Goal: Task Accomplishment & Management: Use online tool/utility

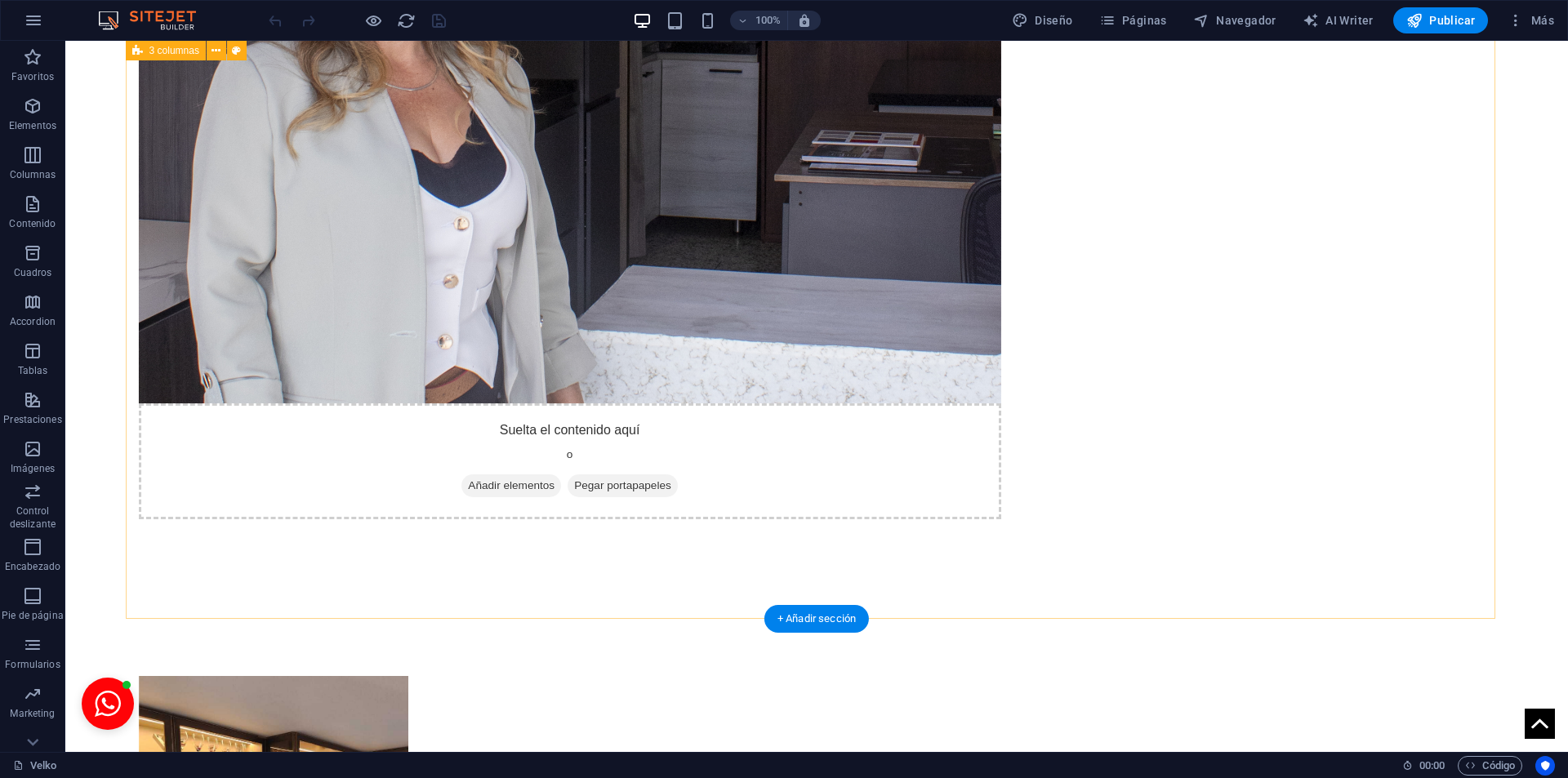
scroll to position [3612, 0]
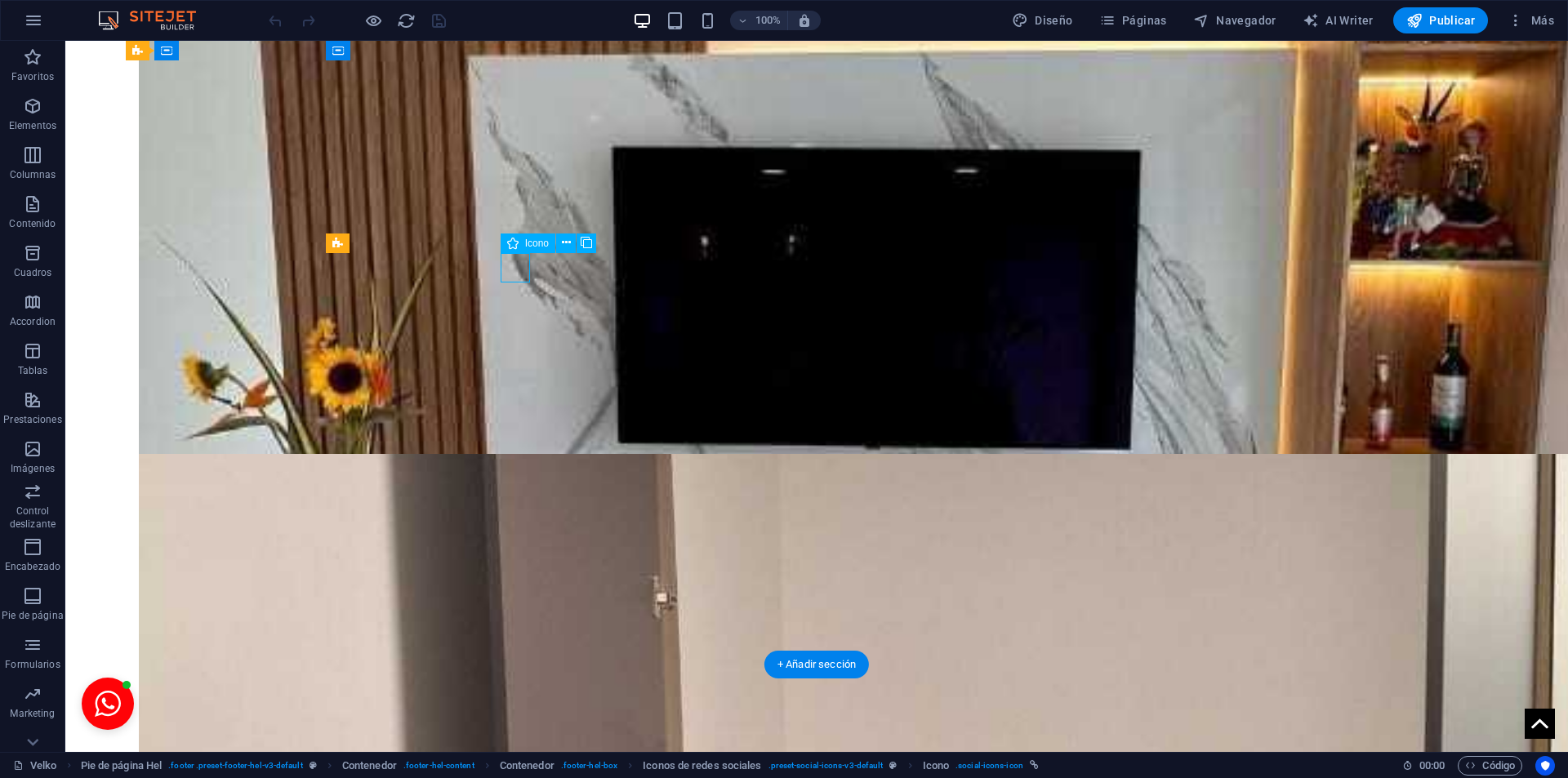
select select "xMidYMid"
select select "px"
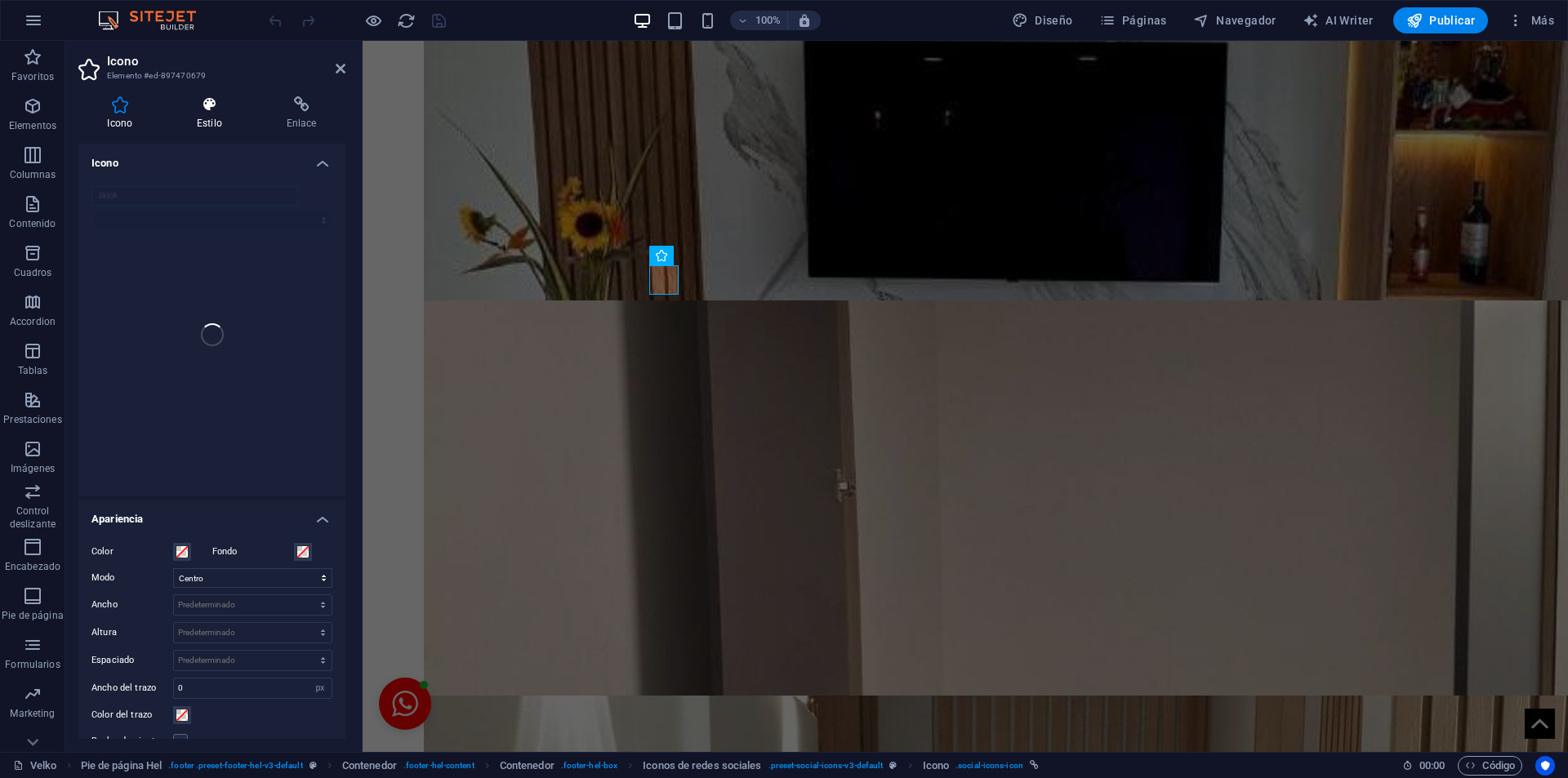
click at [219, 110] on icon at bounding box center [210, 104] width 84 height 16
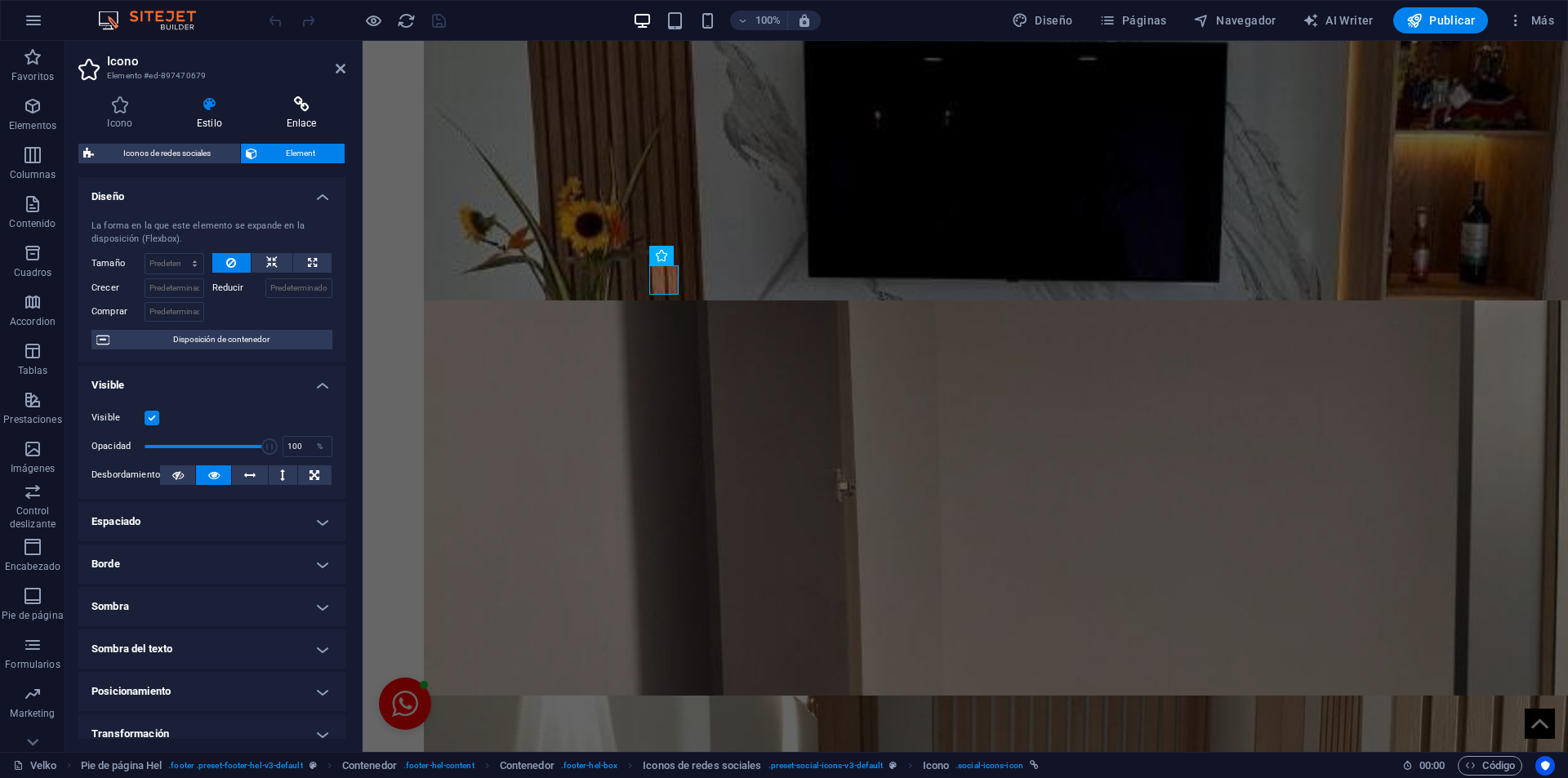
click at [303, 112] on icon at bounding box center [301, 104] width 88 height 16
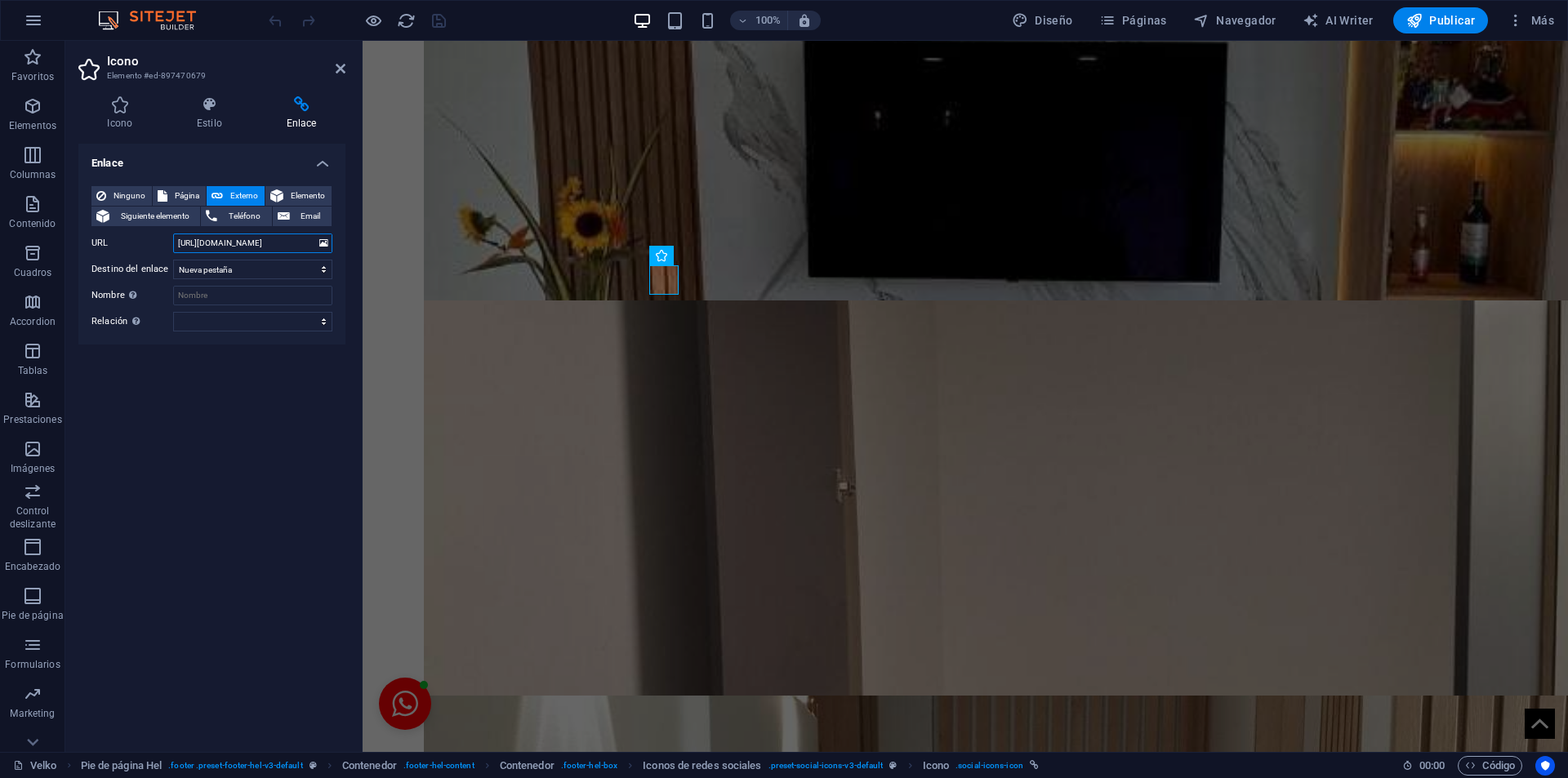
click at [259, 243] on input "[URL][DOMAIN_NAME]" at bounding box center [253, 243] width 159 height 19
click at [258, 242] on input "[URL][DOMAIN_NAME]" at bounding box center [253, 243] width 159 height 19
click at [255, 242] on input "[URL][DOMAIN_NAME]" at bounding box center [253, 243] width 159 height 19
click at [253, 242] on input "[URL][DOMAIN_NAME]" at bounding box center [253, 243] width 159 height 19
paste input "?_t=ZS-8zS7rE4lsUj&_r=1"
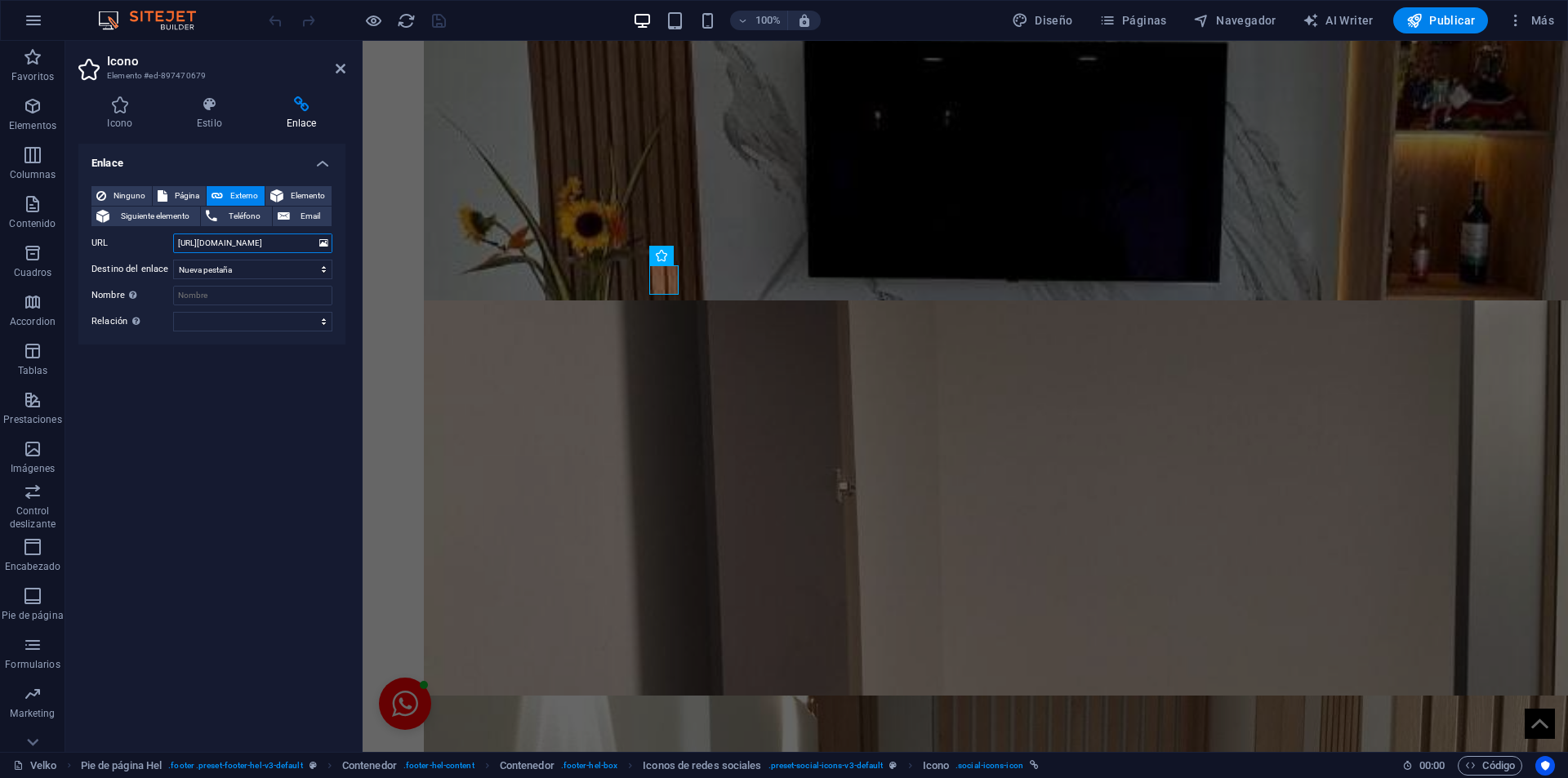
scroll to position [0, 101]
type input "[URL][DOMAIN_NAME]"
click at [233, 288] on input "Nombre Una descripción adicional del enlace no debería ser igual al texto del e…" at bounding box center [253, 295] width 159 height 19
click at [444, 19] on icon "save" at bounding box center [439, 21] width 19 height 19
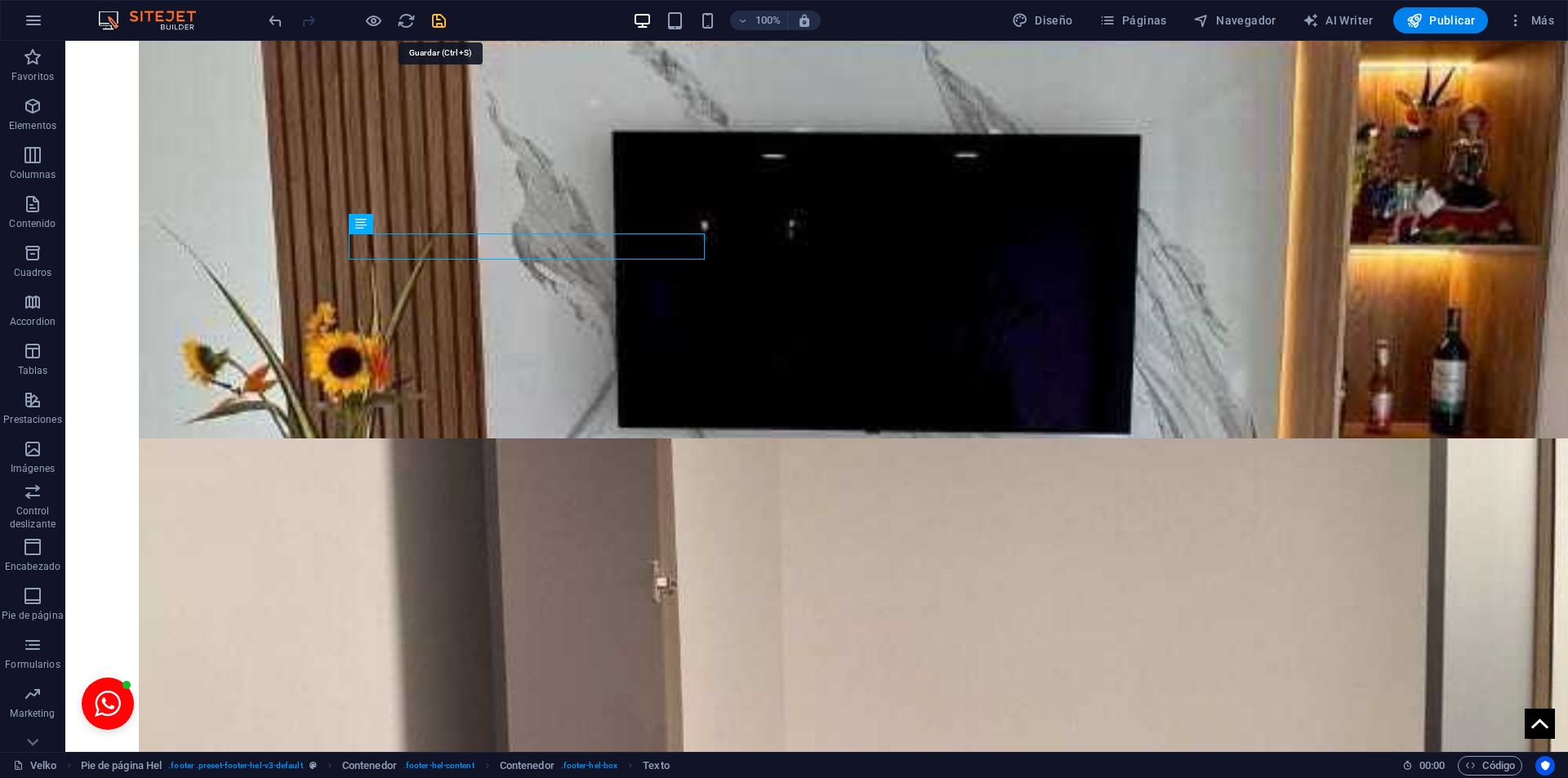
click at [446, 15] on icon "save" at bounding box center [439, 21] width 19 height 19
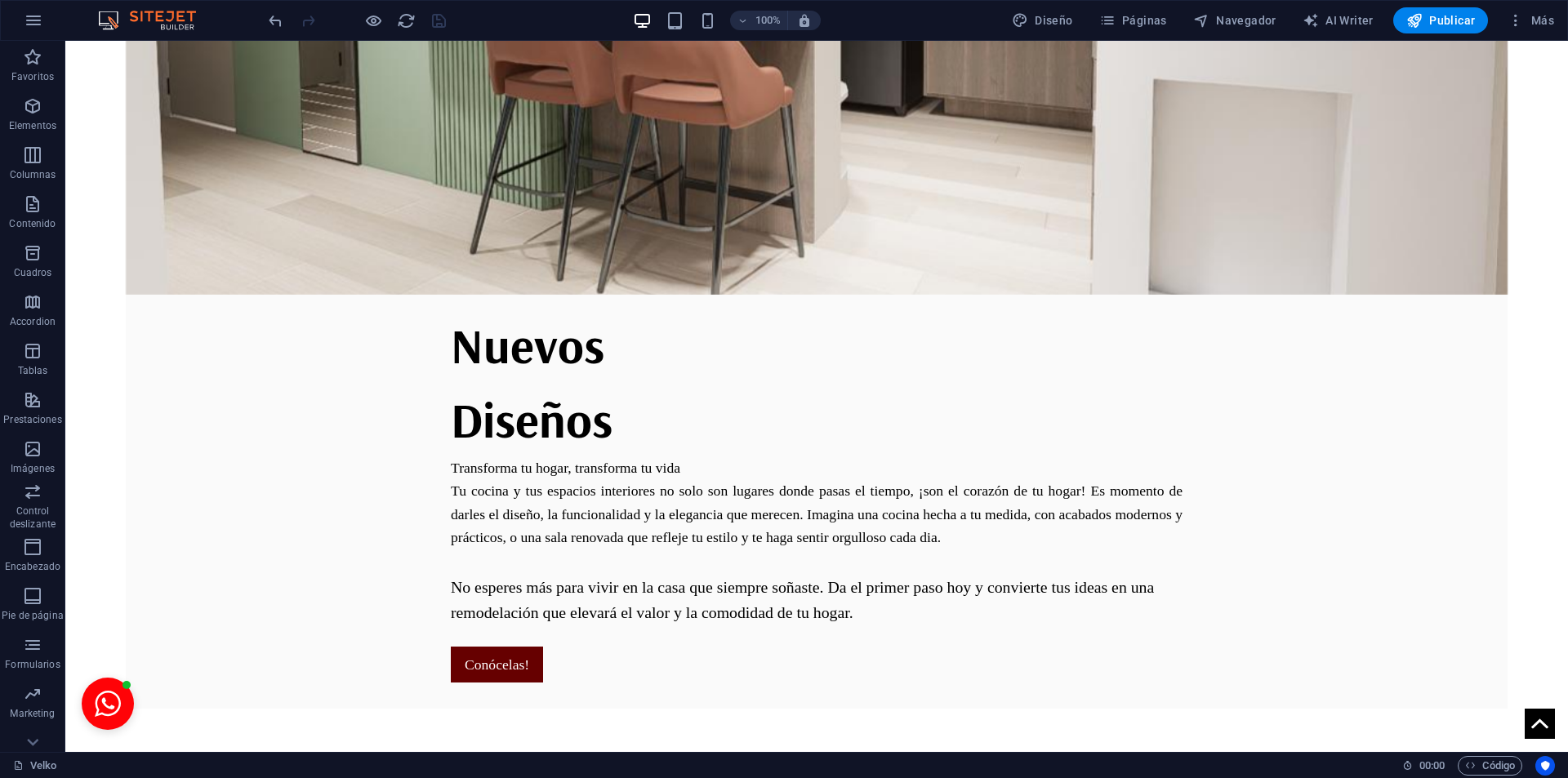
scroll to position [1301, 0]
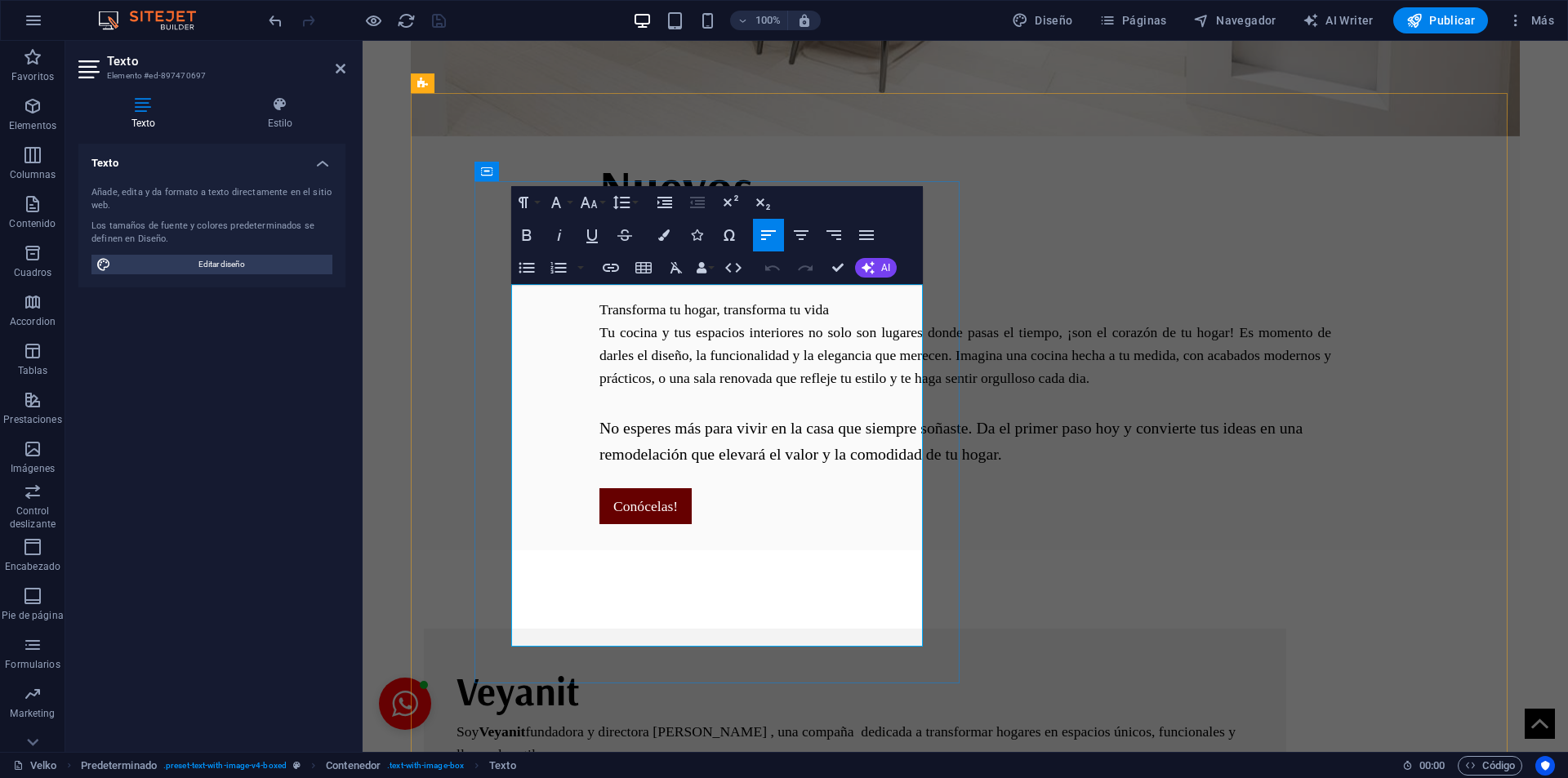
drag, startPoint x: 613, startPoint y: 372, endPoint x: 600, endPoint y: 372, distance: 13.0
click at [600, 720] on p "[PERSON_NAME] fundadora y directora [PERSON_NAME] , una compaña dedicada a tran…" at bounding box center [855, 766] width 798 height 92
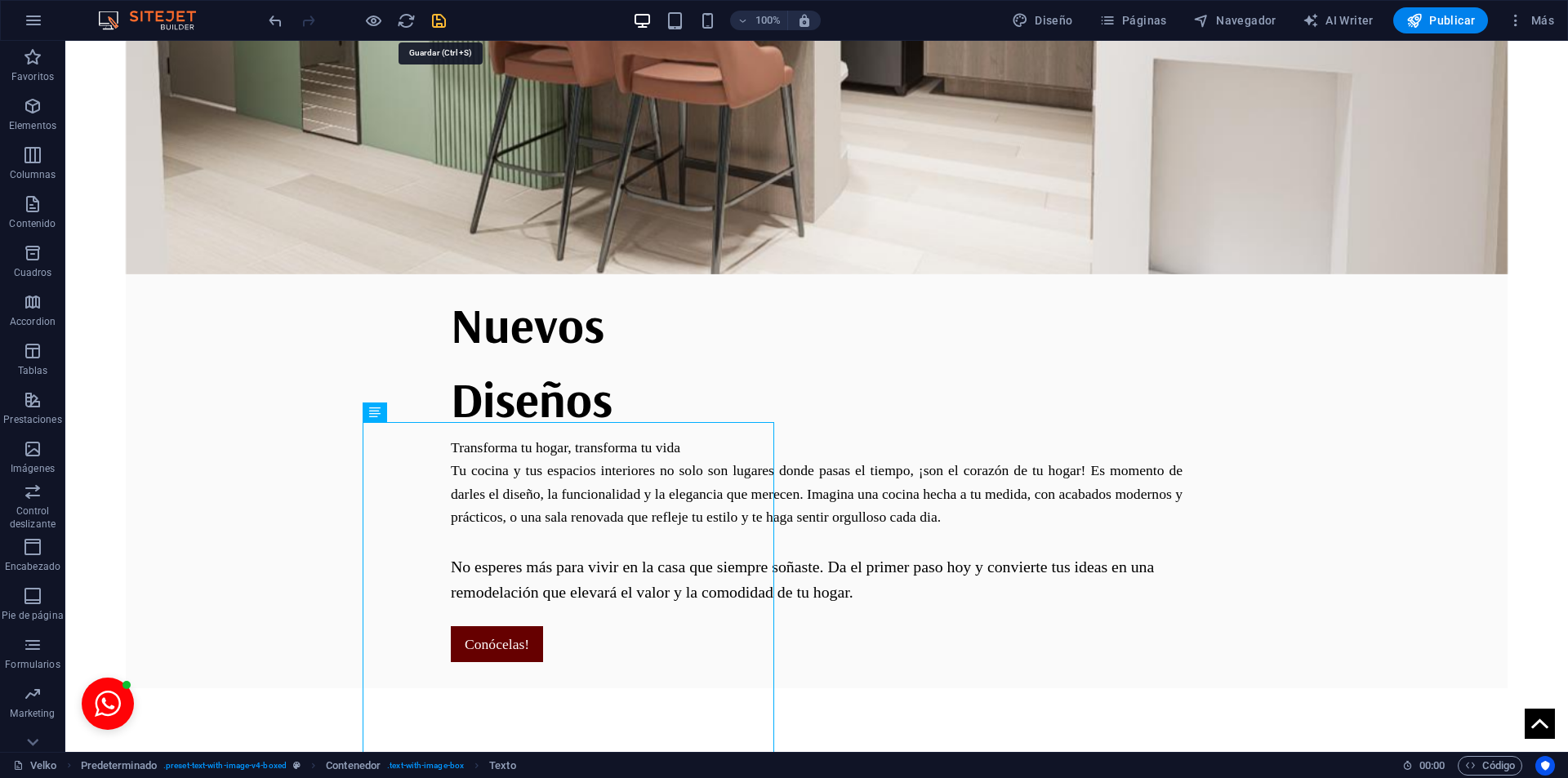
drag, startPoint x: 441, startPoint y: 20, endPoint x: 370, endPoint y: 49, distance: 76.7
click at [441, 20] on icon "save" at bounding box center [439, 21] width 19 height 19
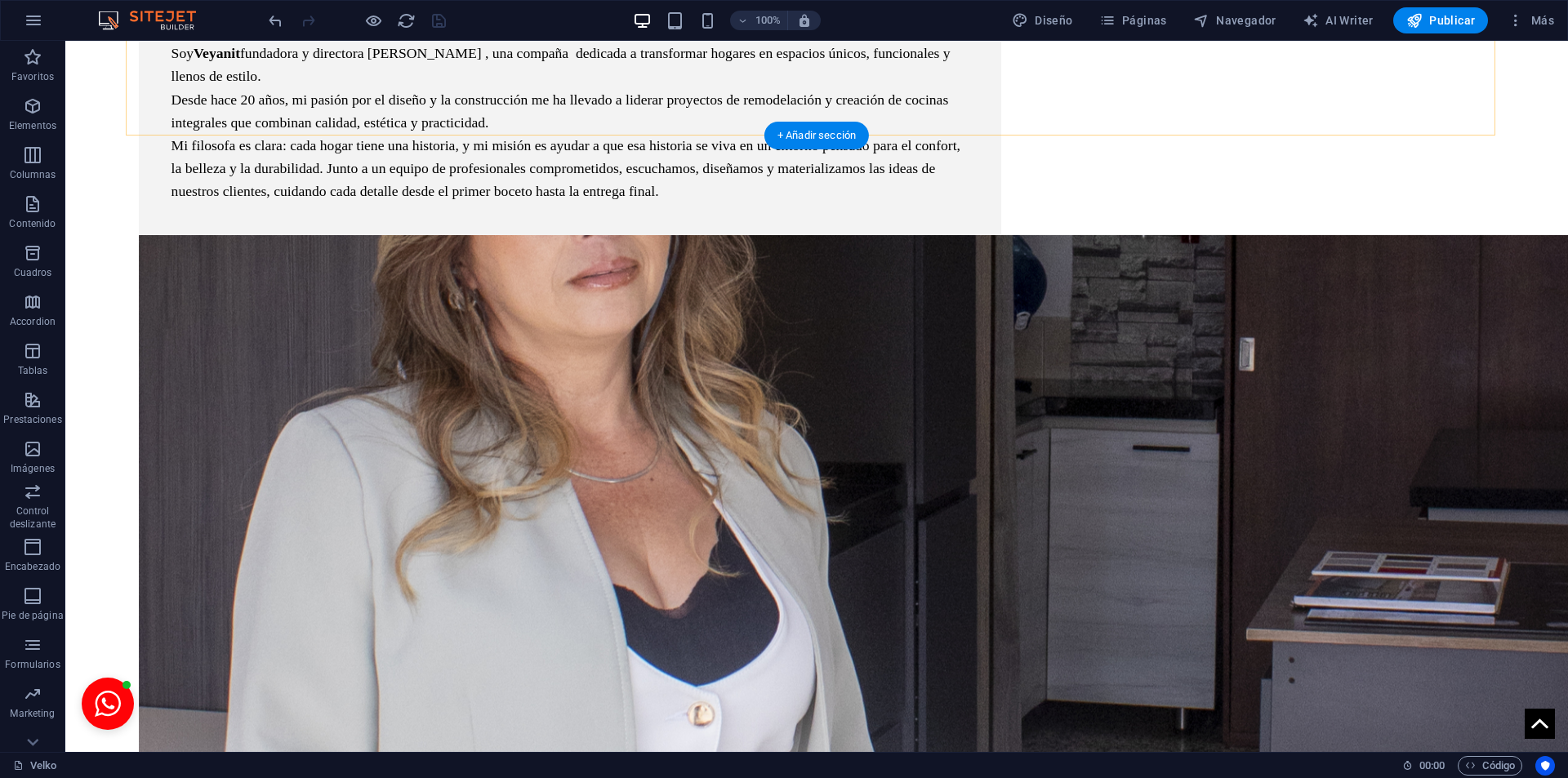
scroll to position [3612, 0]
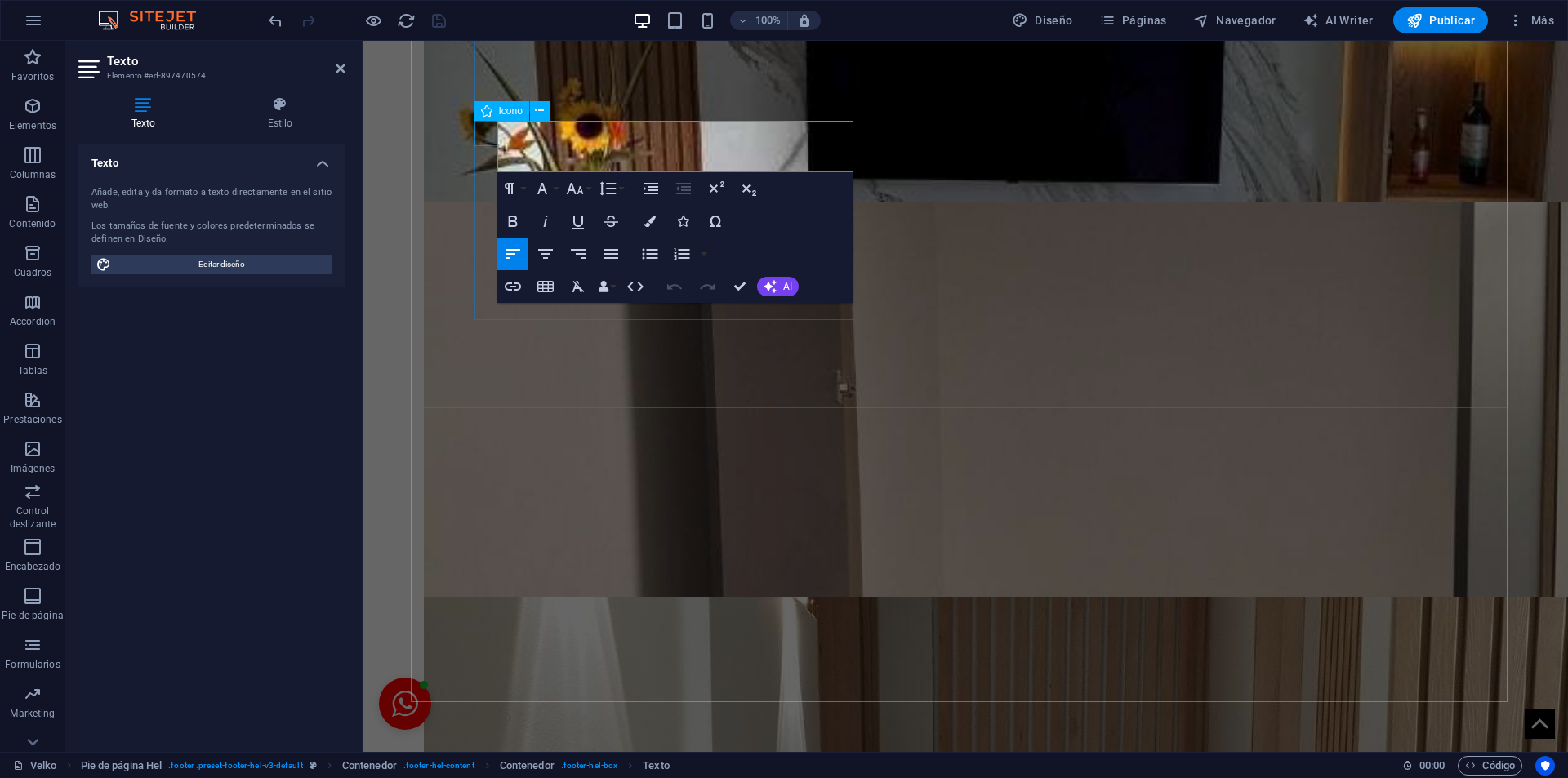
scroll to position [3487, 0]
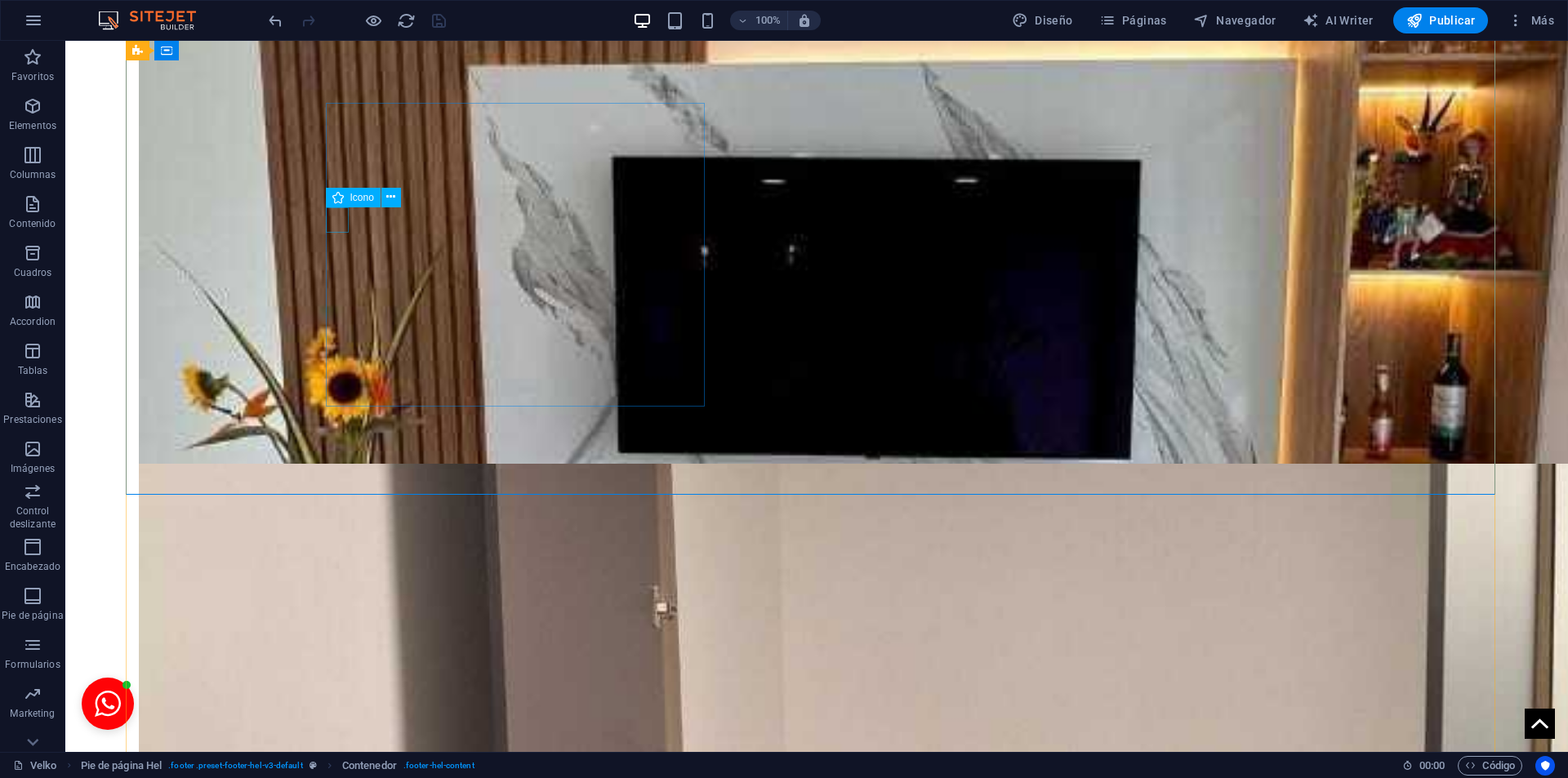
click at [412, 193] on icon at bounding box center [414, 197] width 9 height 17
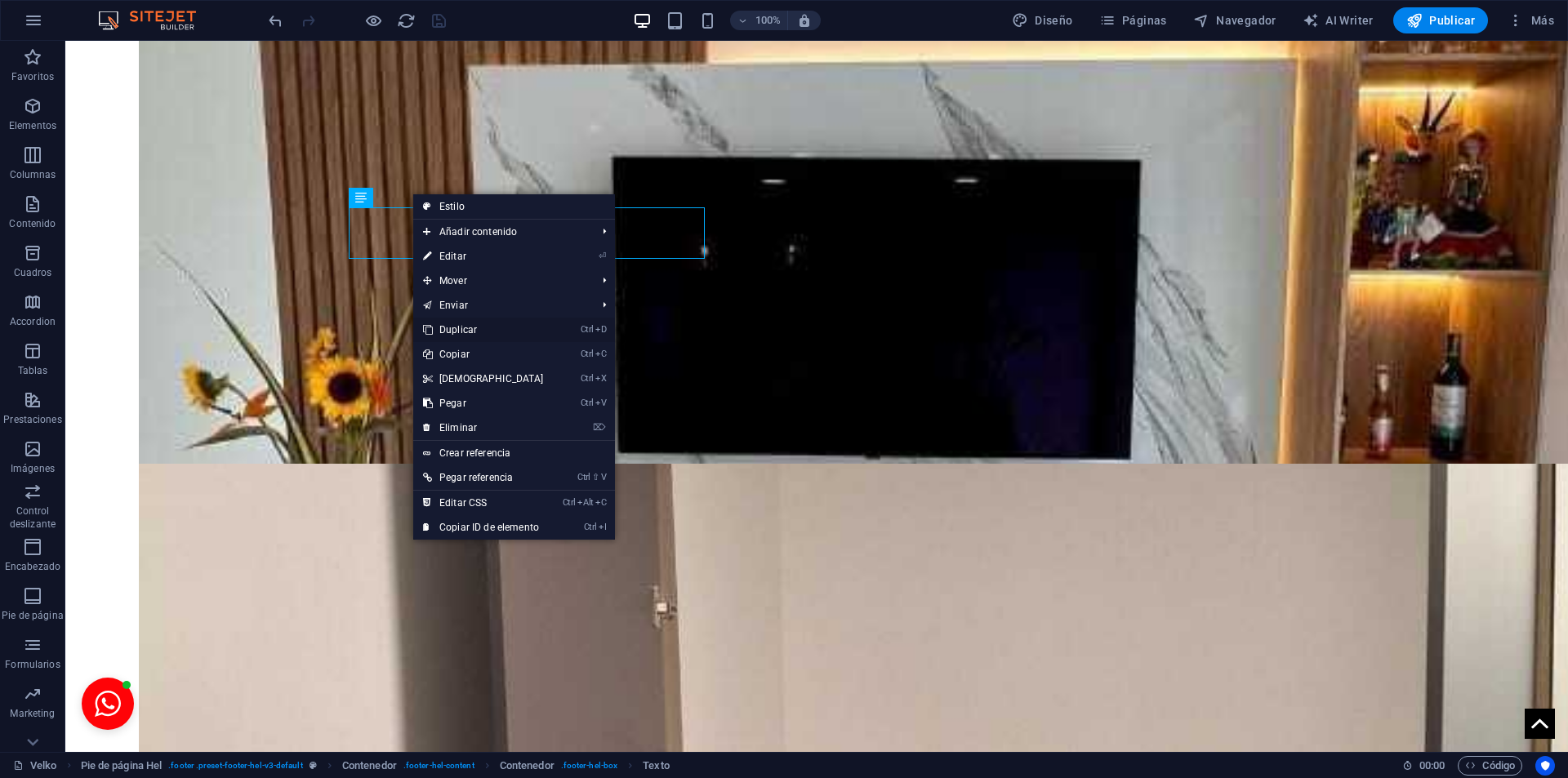
click at [519, 326] on link "Ctrl D Duplicar" at bounding box center [484, 330] width 140 height 25
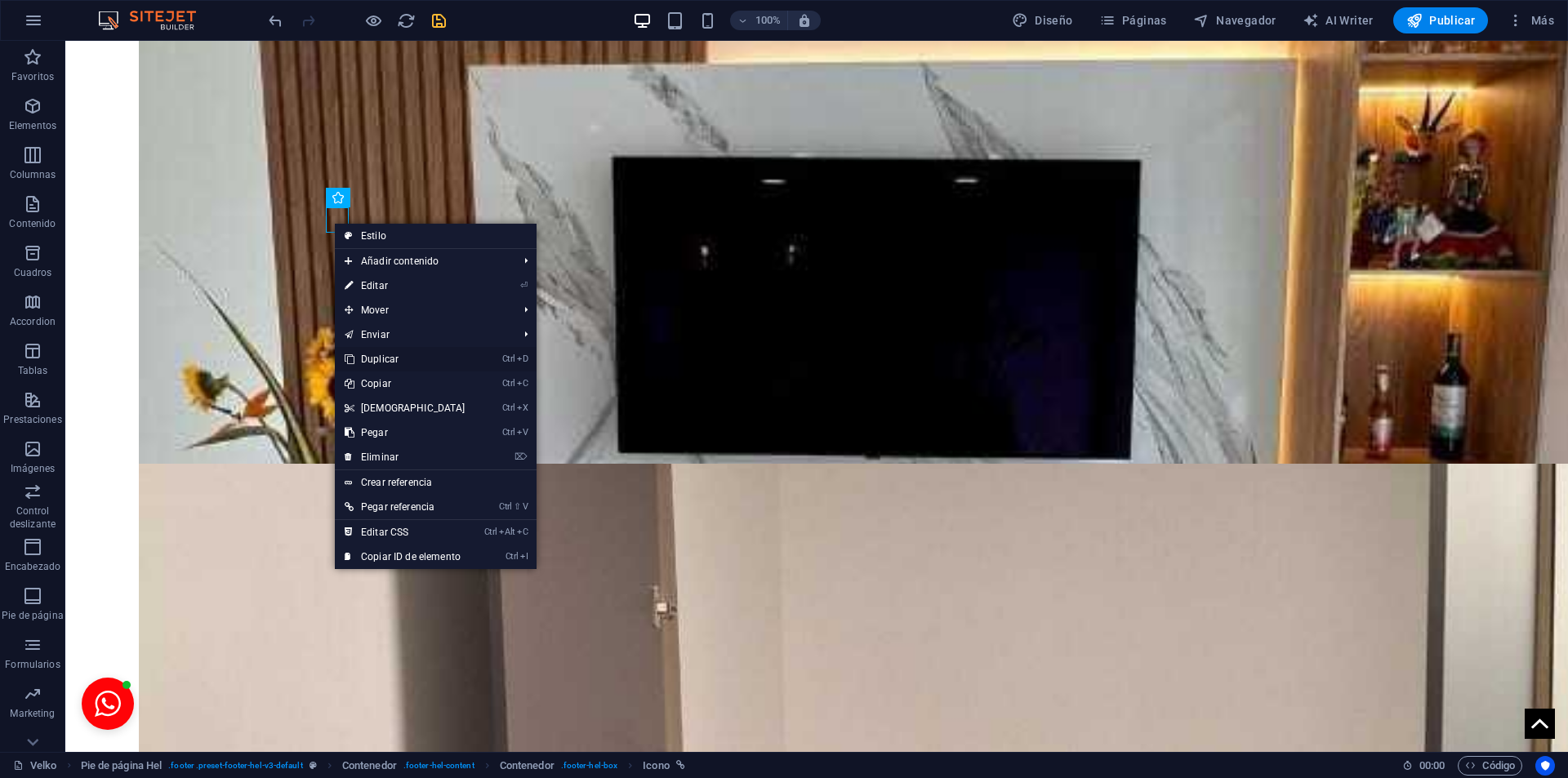
click at [396, 357] on link "Ctrl D Duplicar" at bounding box center [405, 359] width 140 height 25
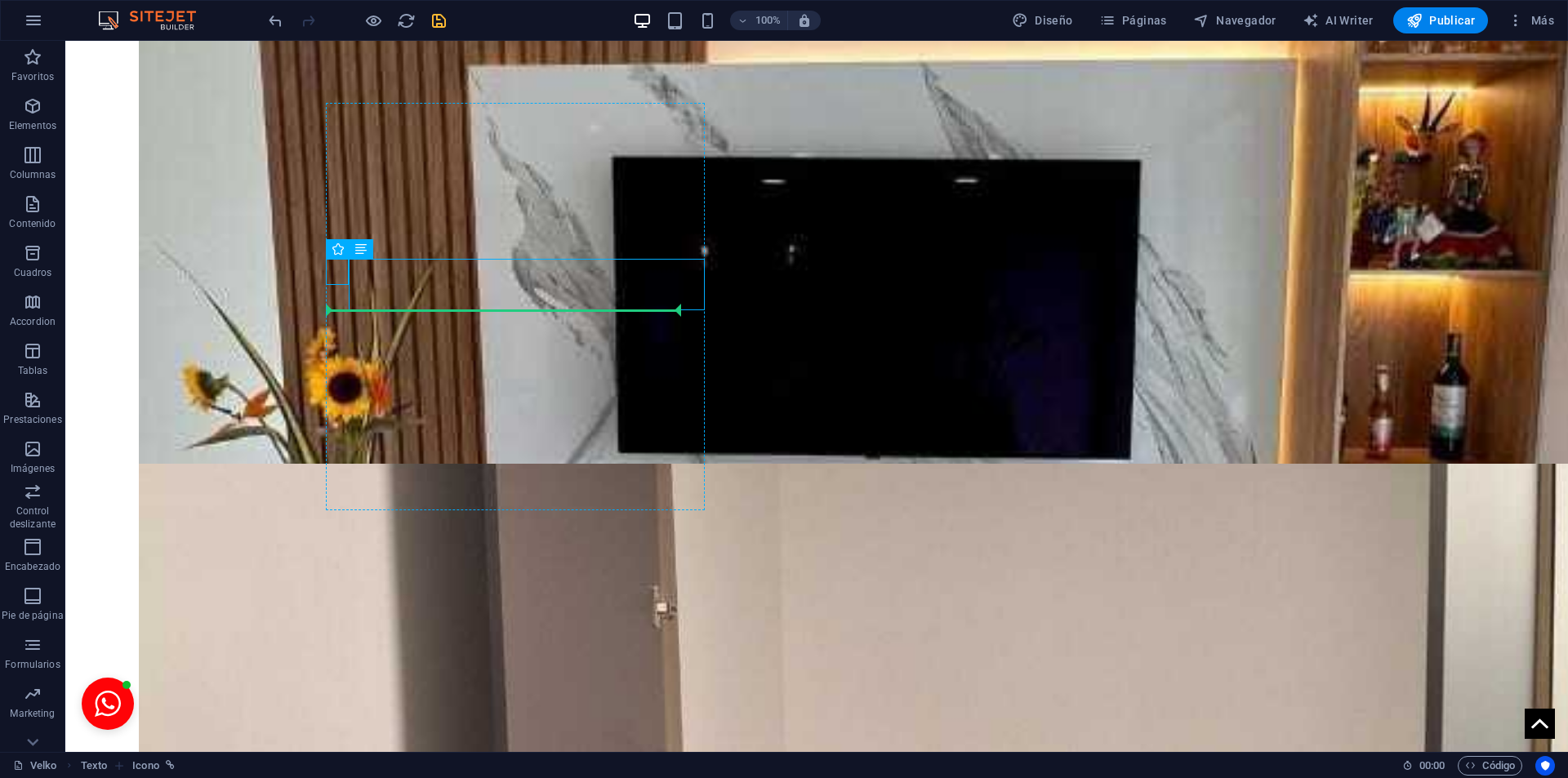
drag, startPoint x: 396, startPoint y: 287, endPoint x: 335, endPoint y: 328, distance: 73.5
click at [387, 250] on icon at bounding box center [391, 249] width 9 height 17
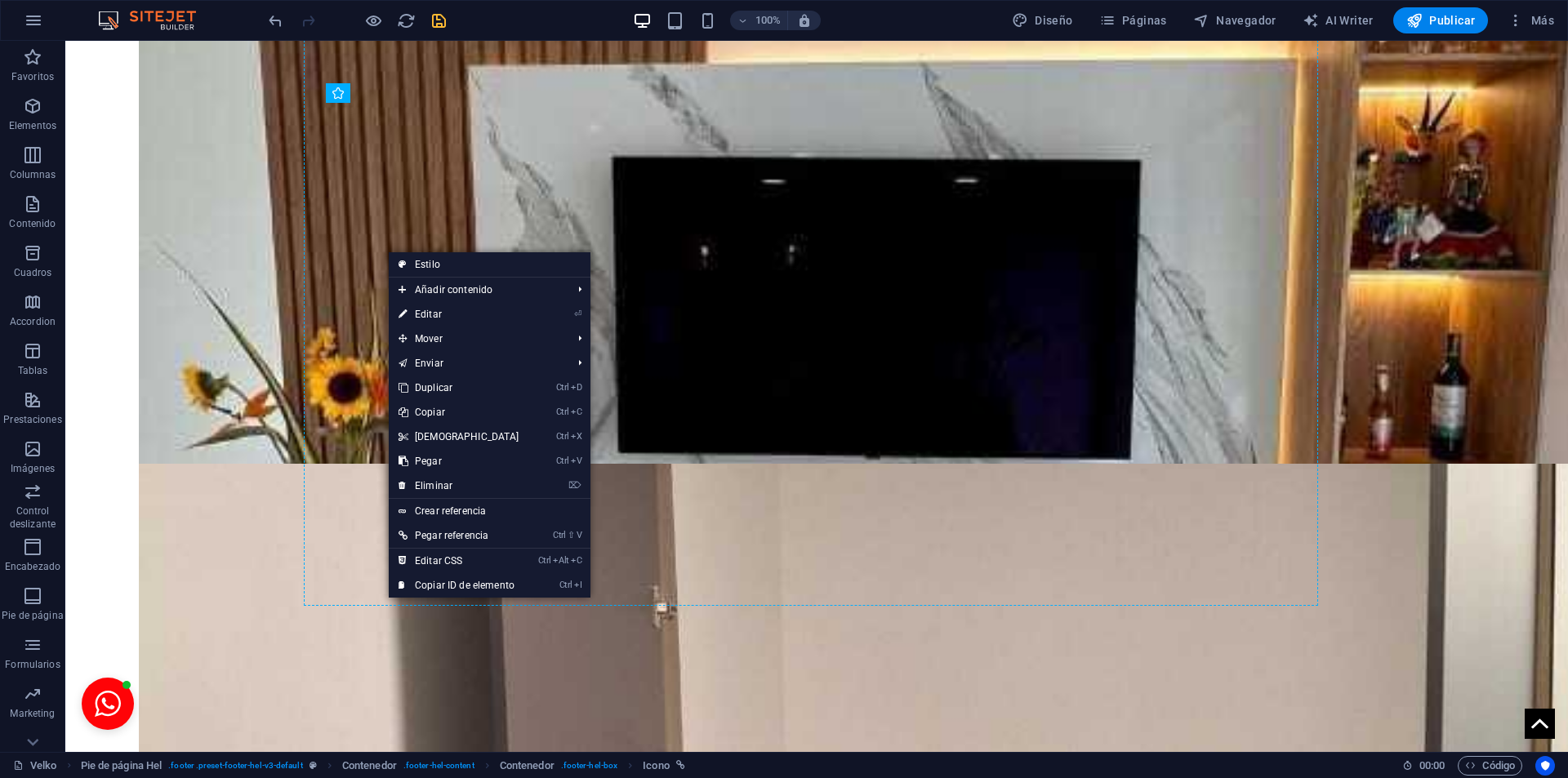
drag, startPoint x: 407, startPoint y: 293, endPoint x: 330, endPoint y: 326, distance: 83.8
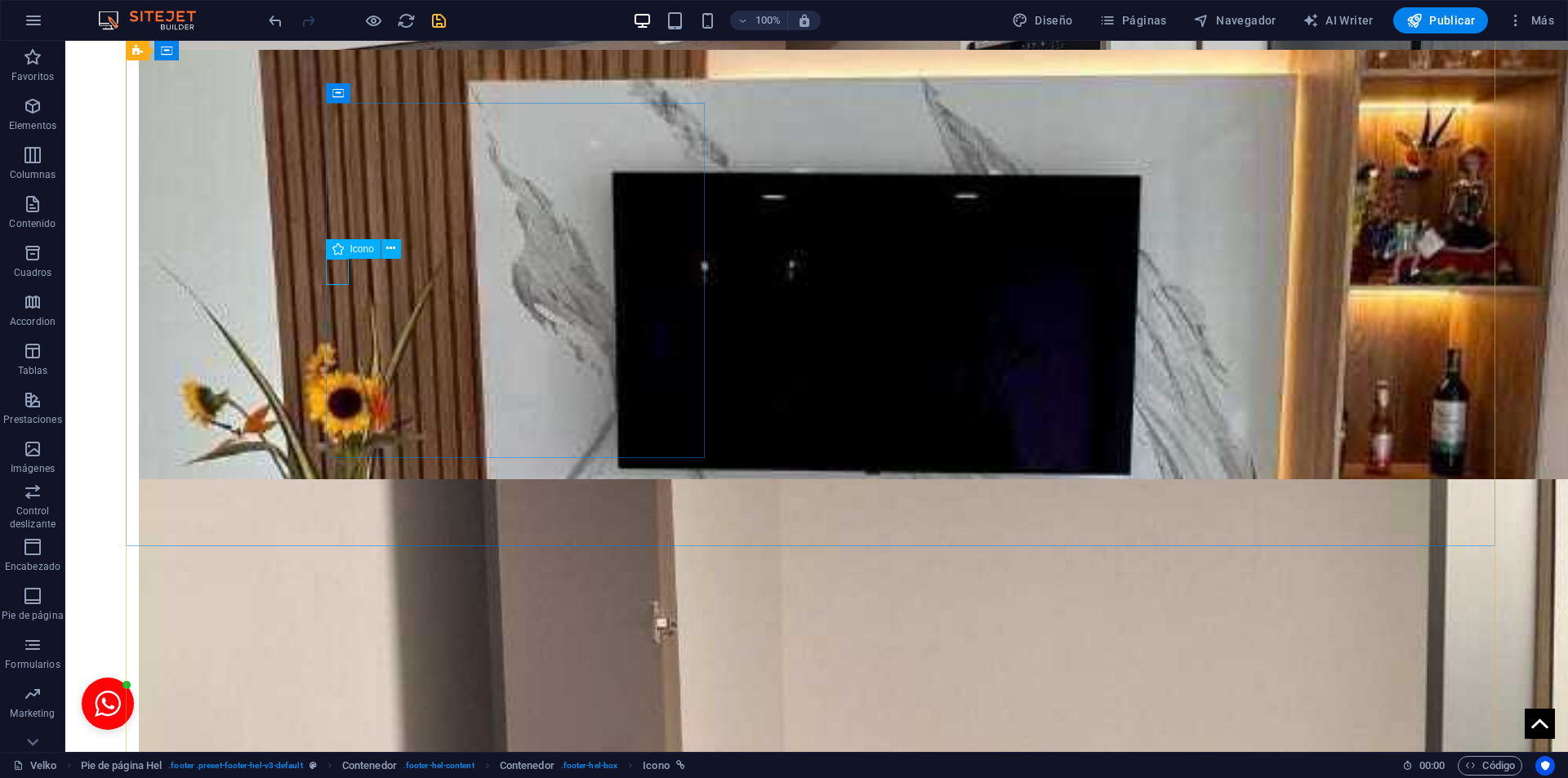
select select "xMidYMid"
select select "px"
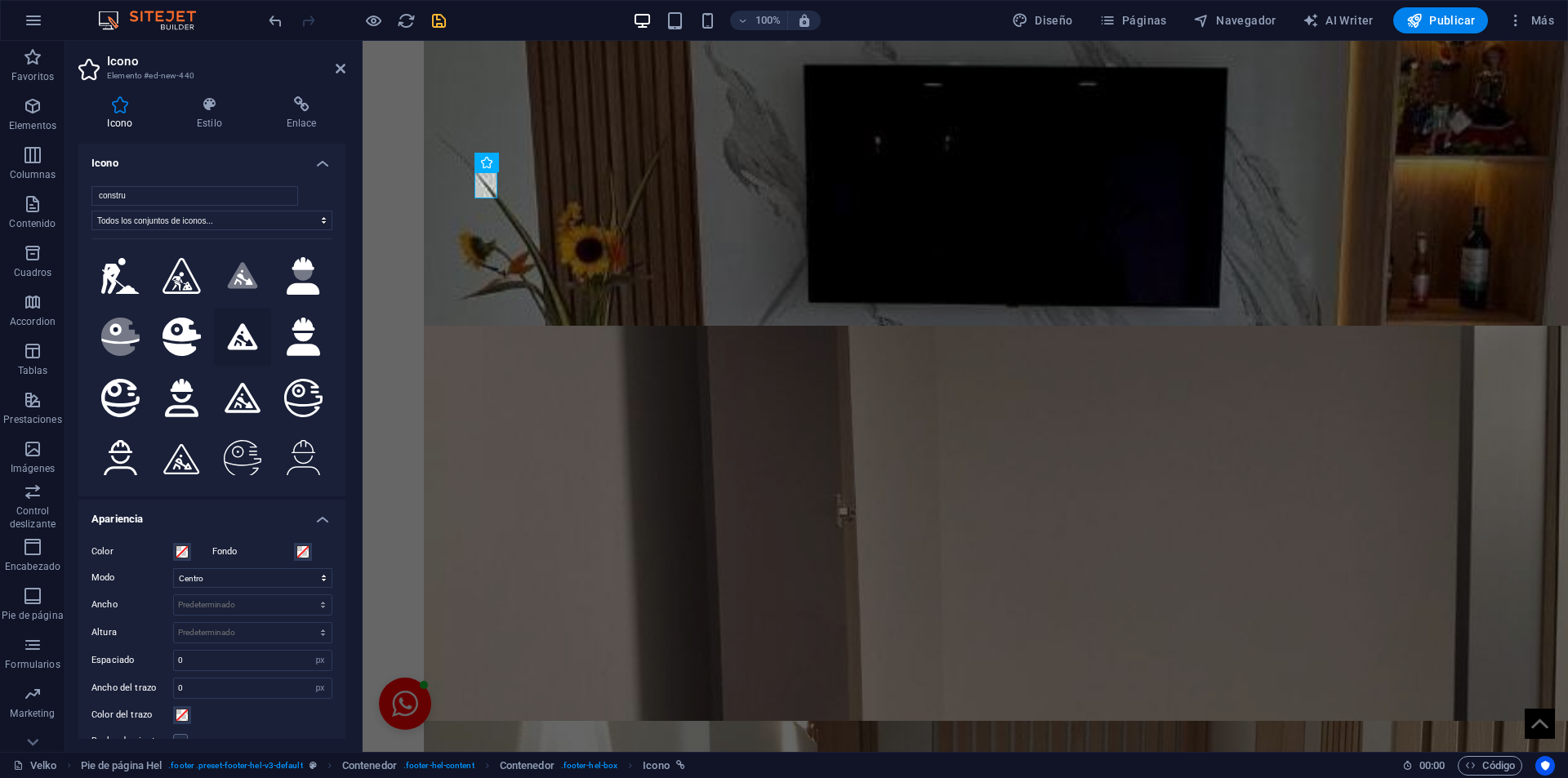
scroll to position [244, 0]
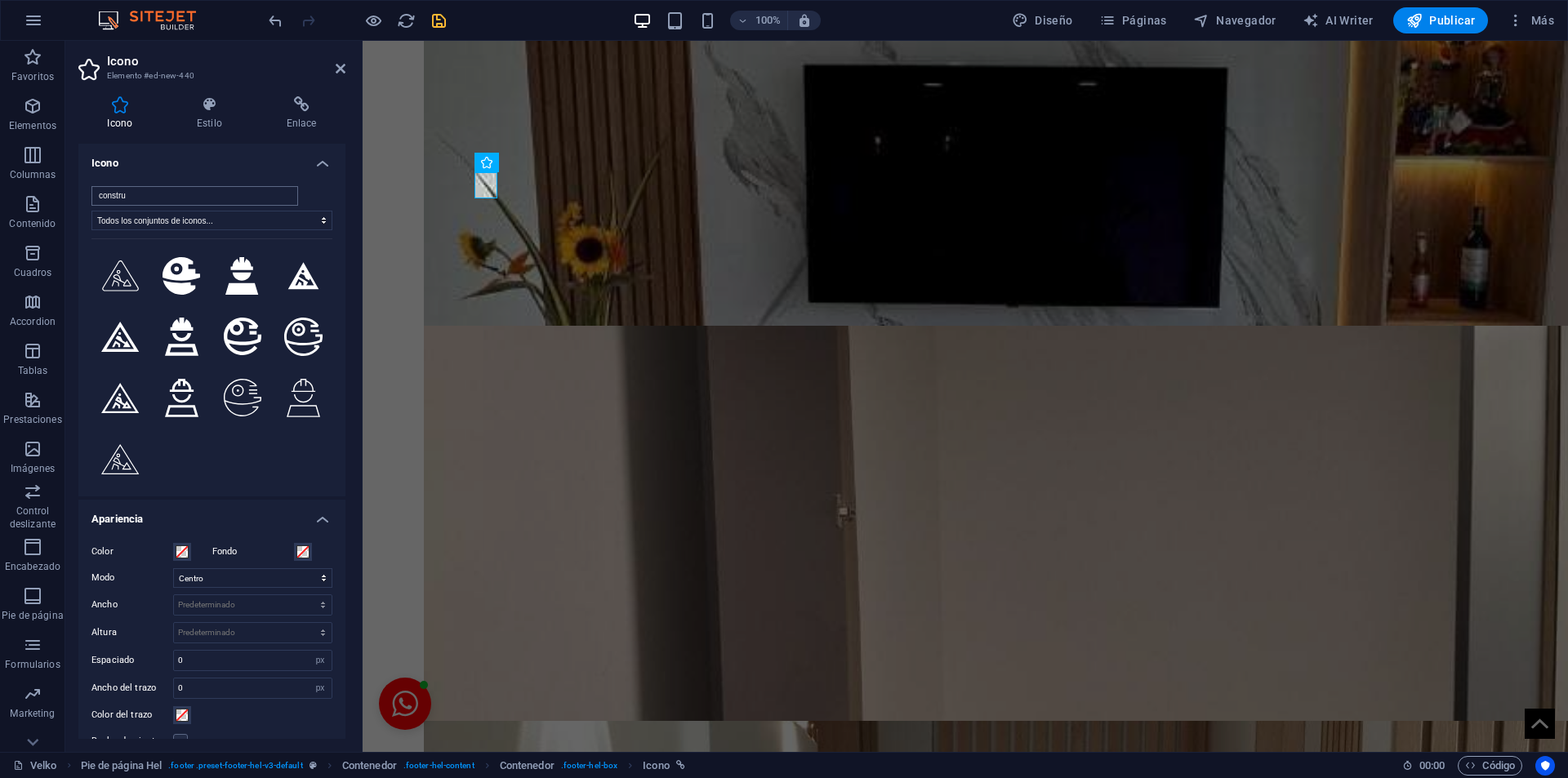
click at [151, 199] on input "constru" at bounding box center [195, 195] width 206 height 19
click at [147, 199] on input "constru" at bounding box center [195, 195] width 206 height 19
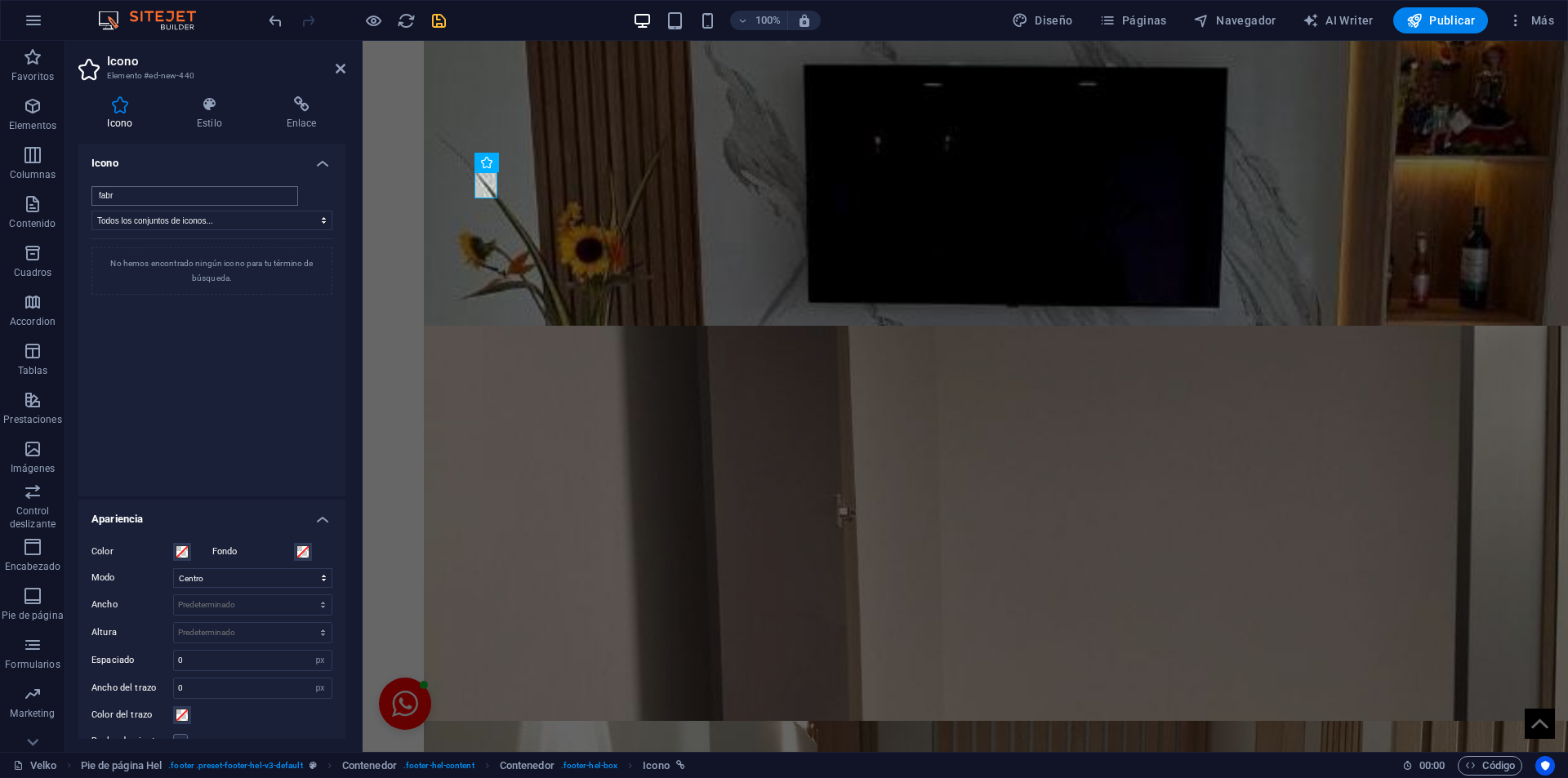
scroll to position [0, 0]
type input "f"
type input "c"
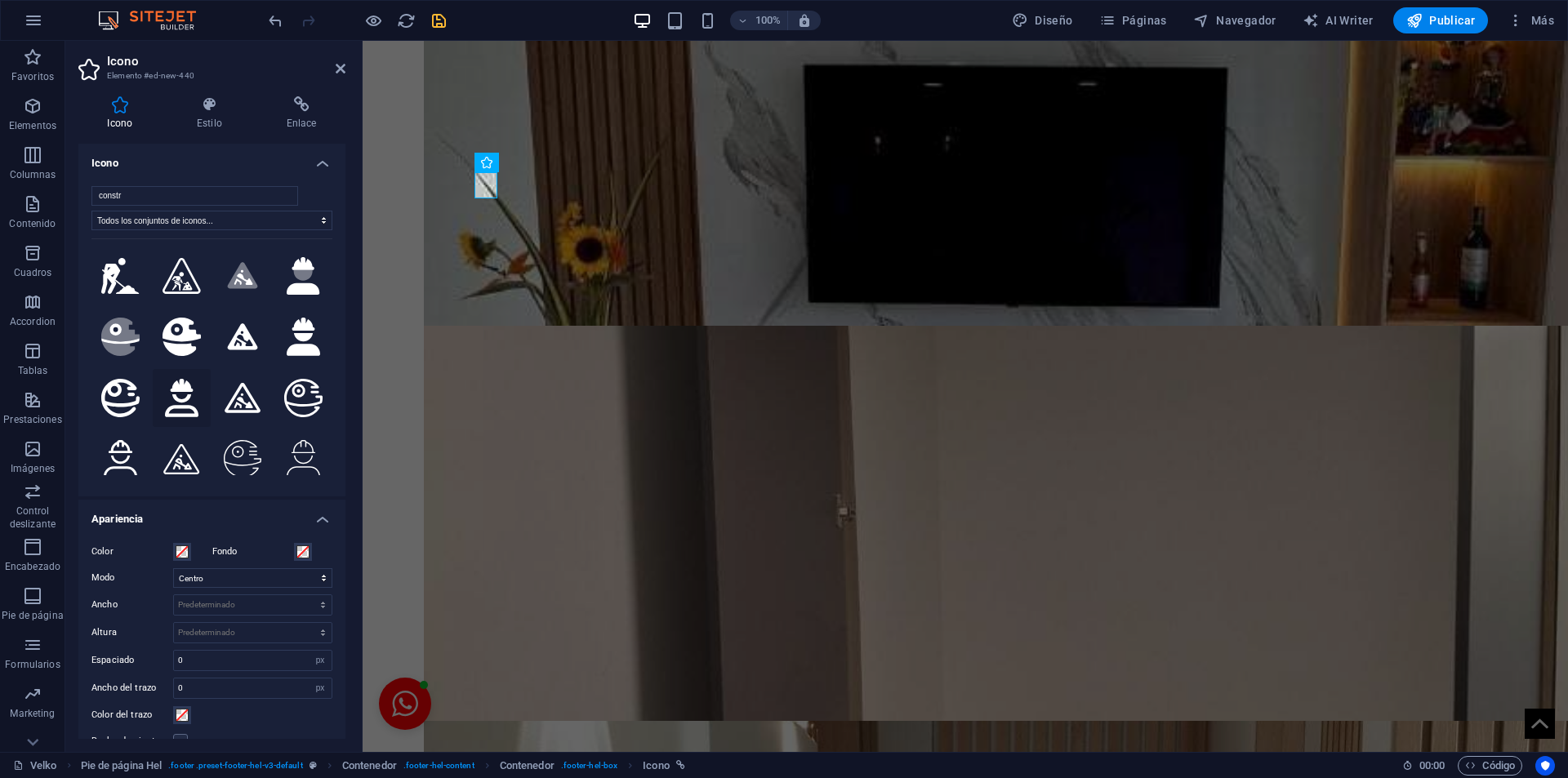
scroll to position [244, 0]
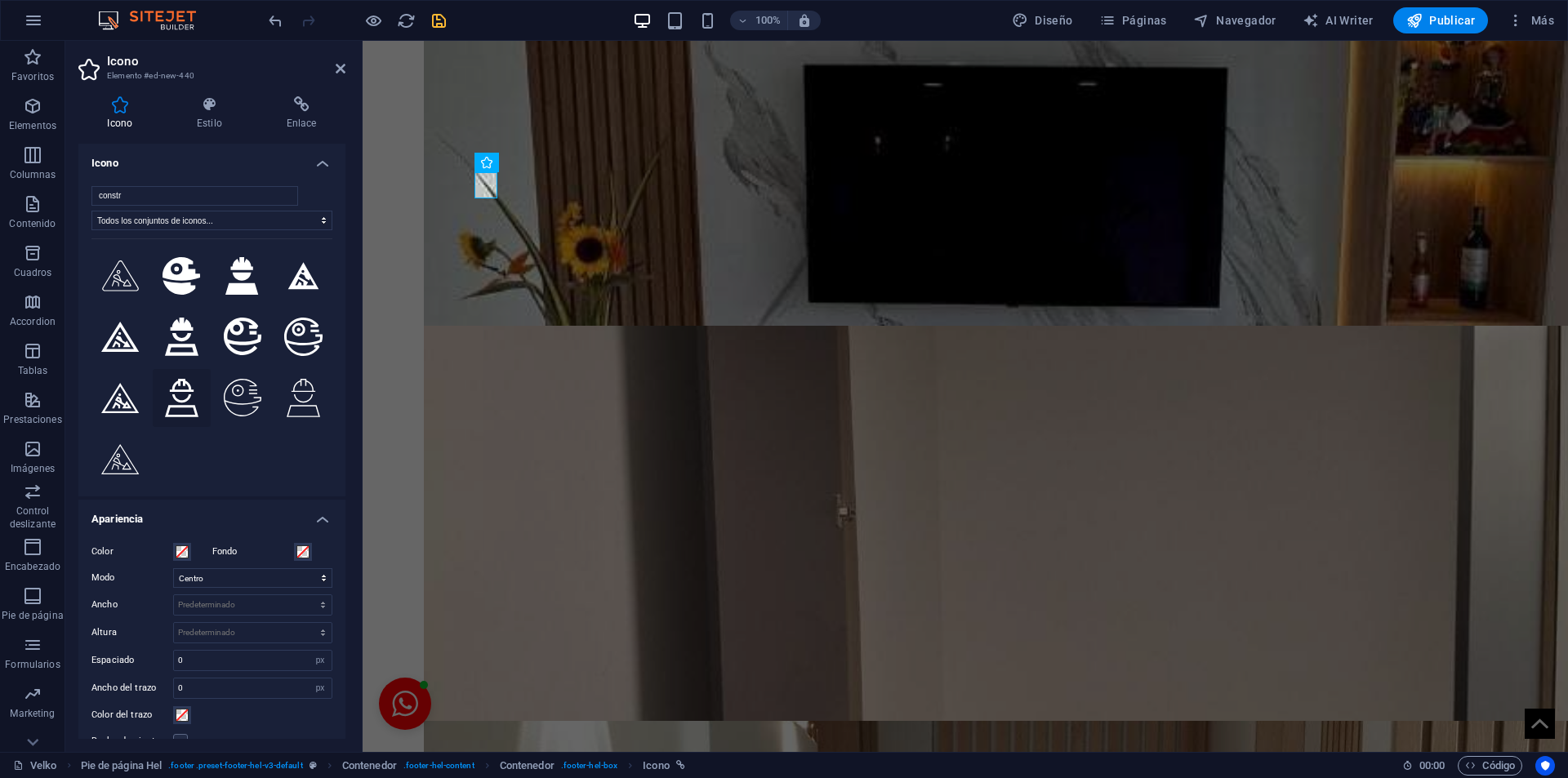
type input "constr"
click at [178, 379] on icon at bounding box center [182, 397] width 34 height 38
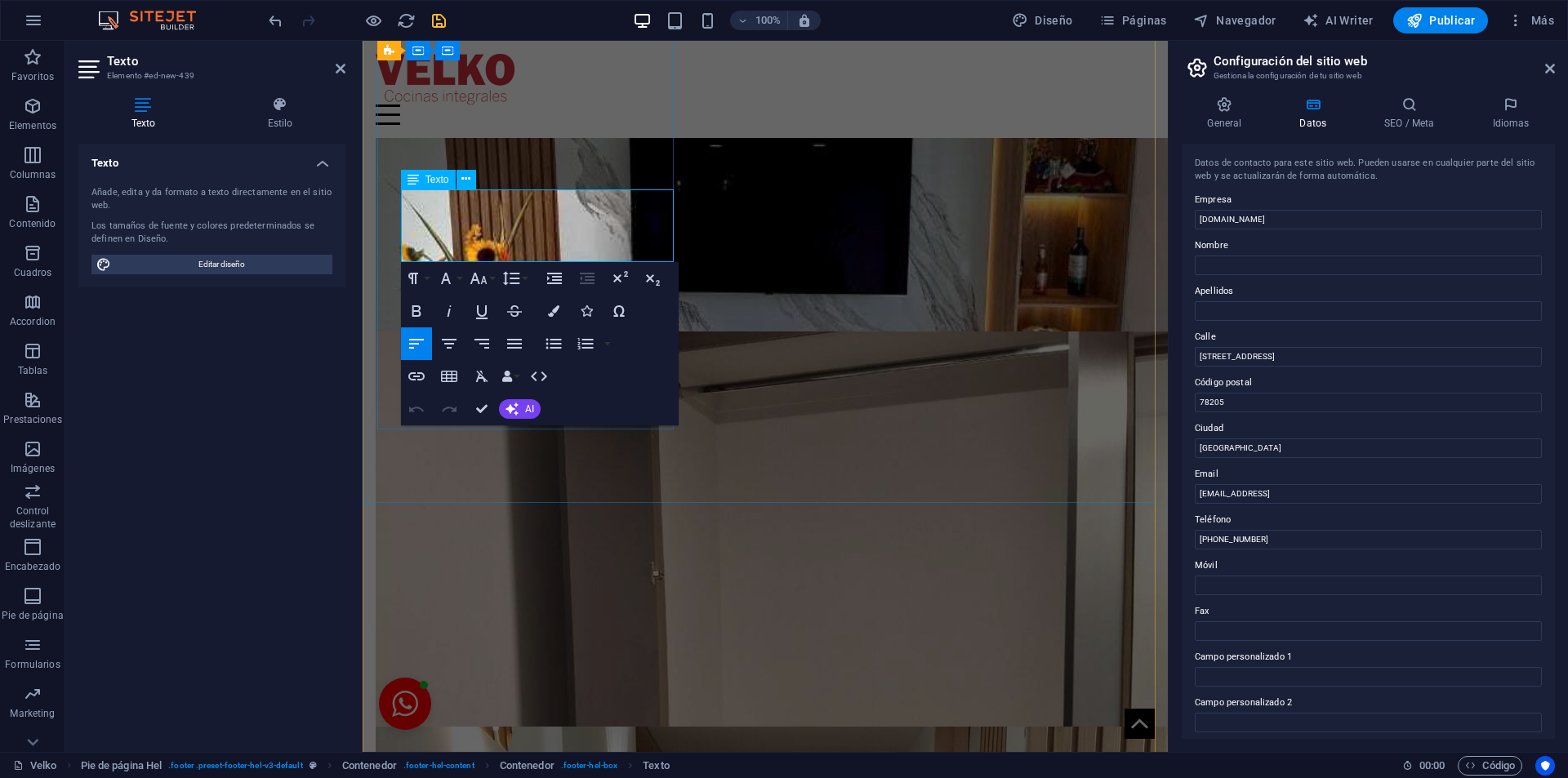
scroll to position [3486, 0]
drag, startPoint x: 541, startPoint y: 202, endPoint x: 403, endPoint y: 200, distance: 138.0
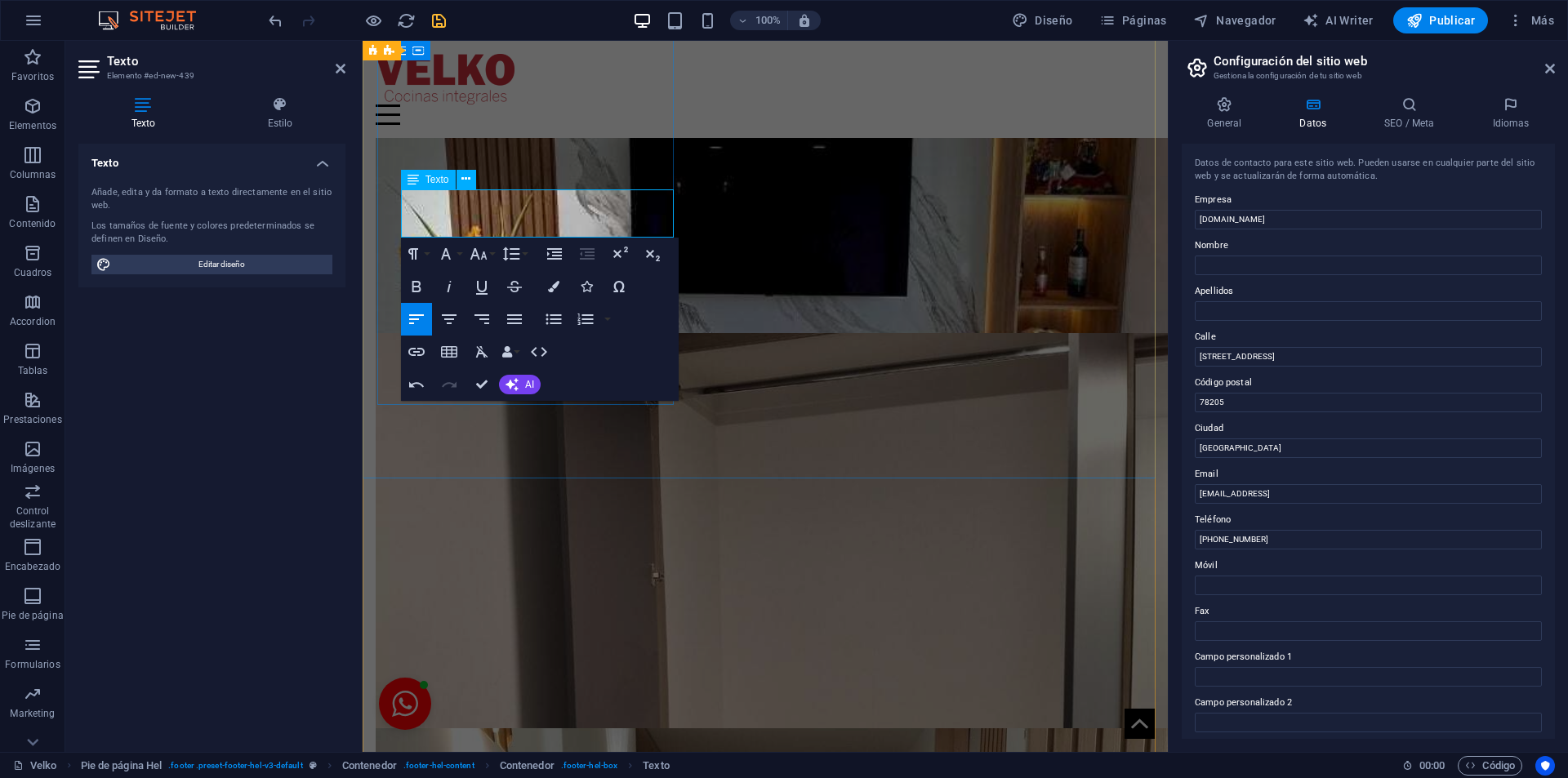
drag, startPoint x: 530, startPoint y: 200, endPoint x: 628, endPoint y: 215, distance: 99.1
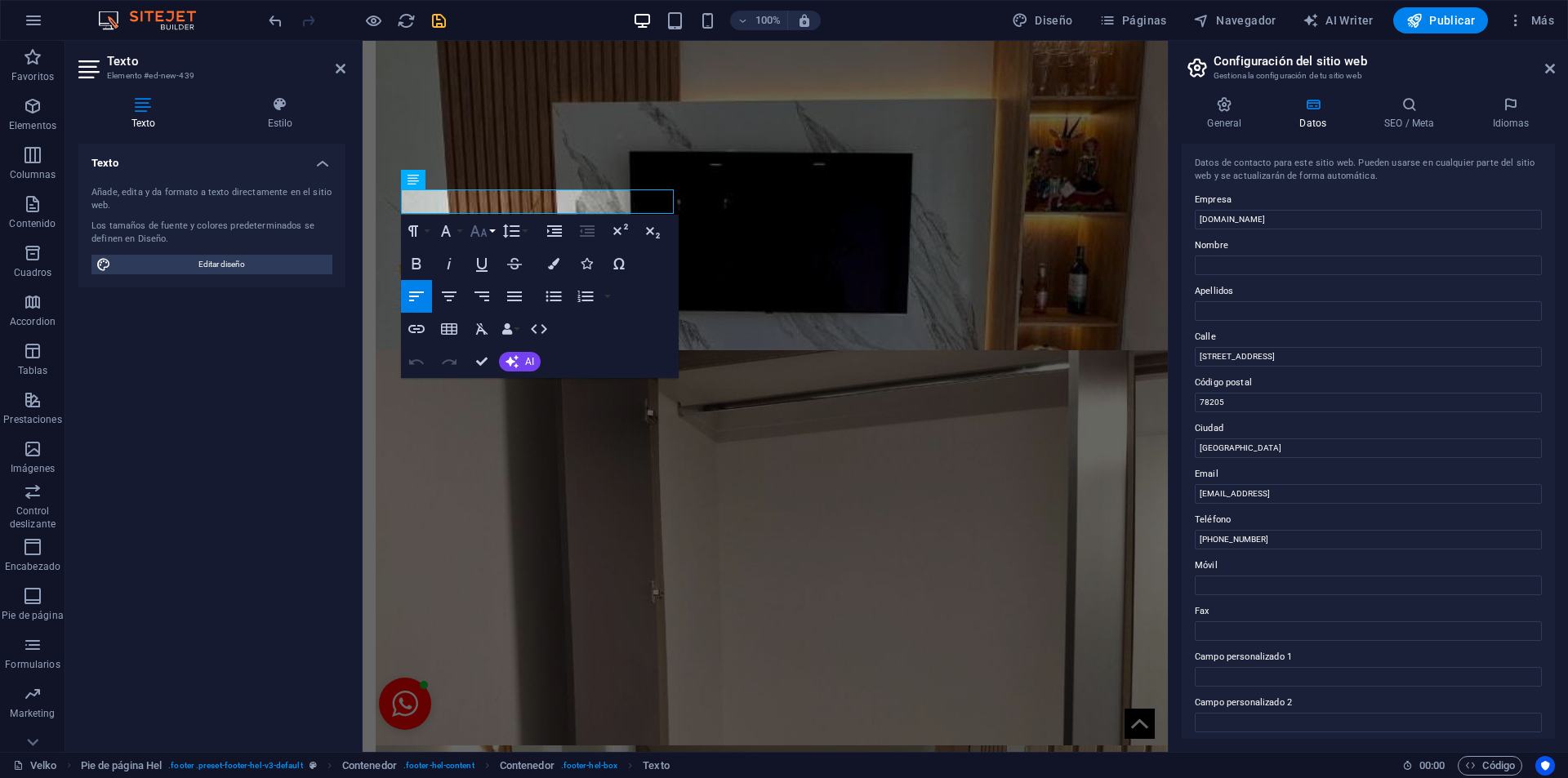
scroll to position [3484, 0]
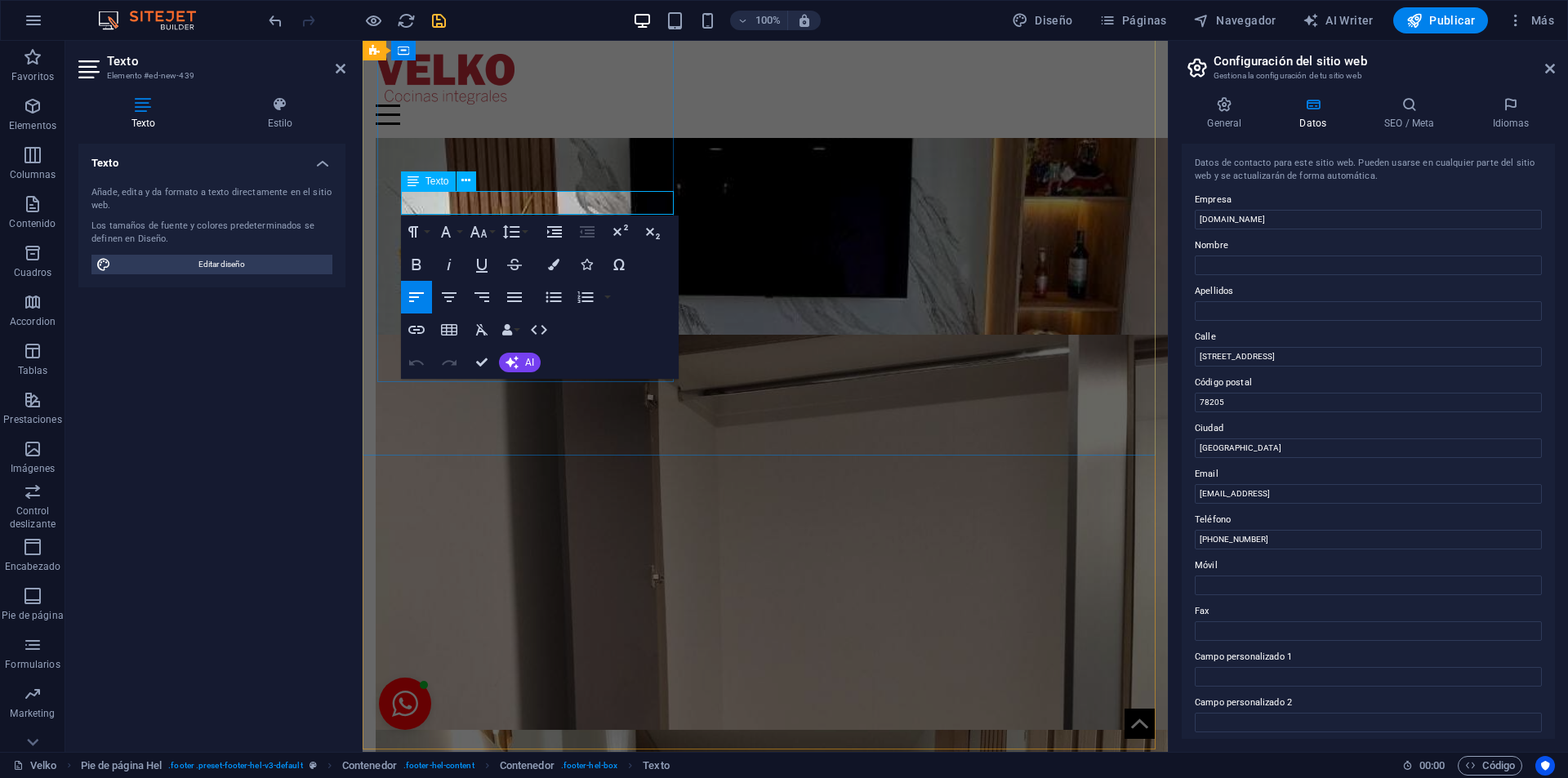
drag, startPoint x: 482, startPoint y: 370, endPoint x: 580, endPoint y: 59, distance: 326.1
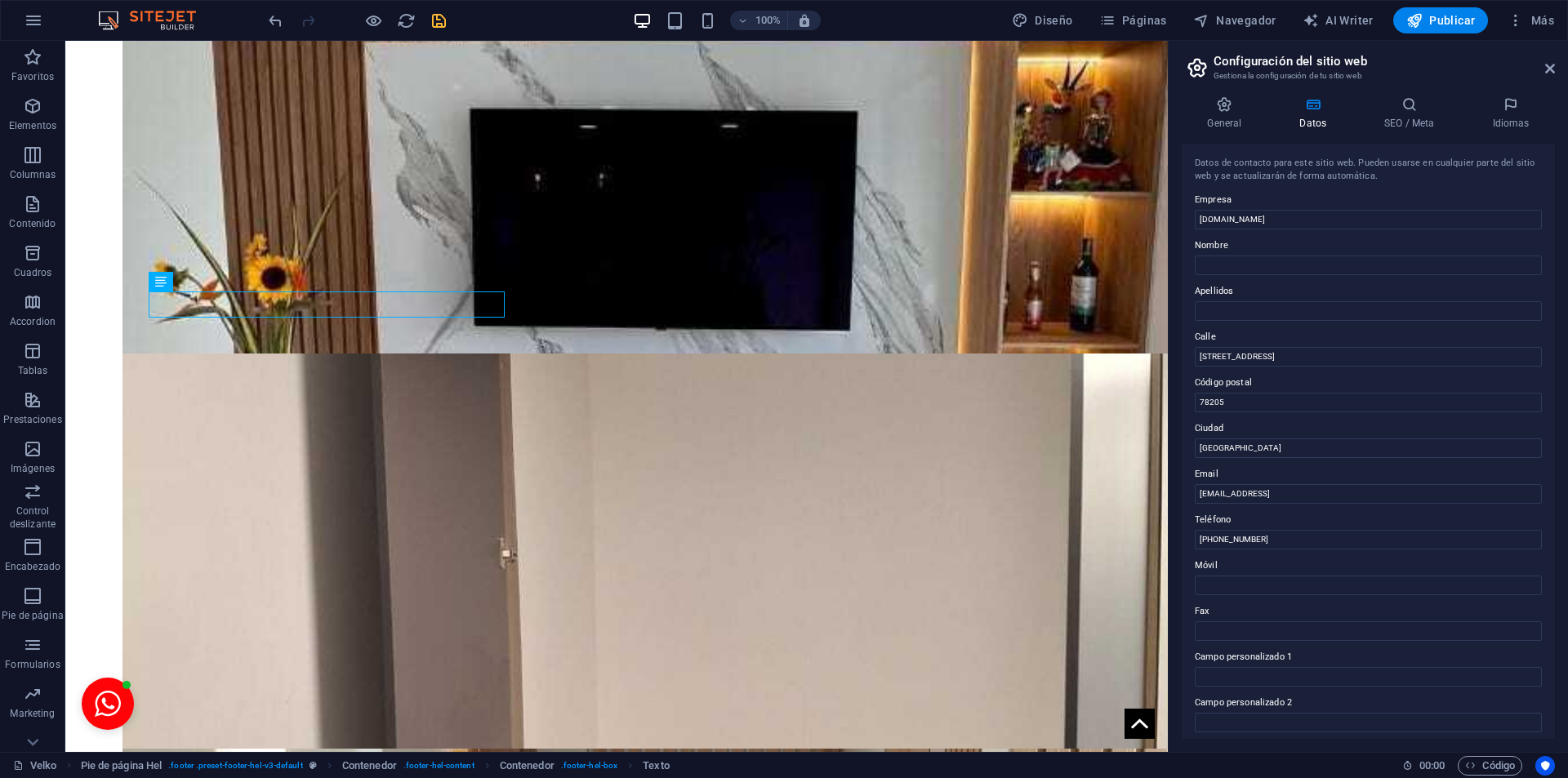
click at [442, 21] on icon "save" at bounding box center [439, 21] width 19 height 19
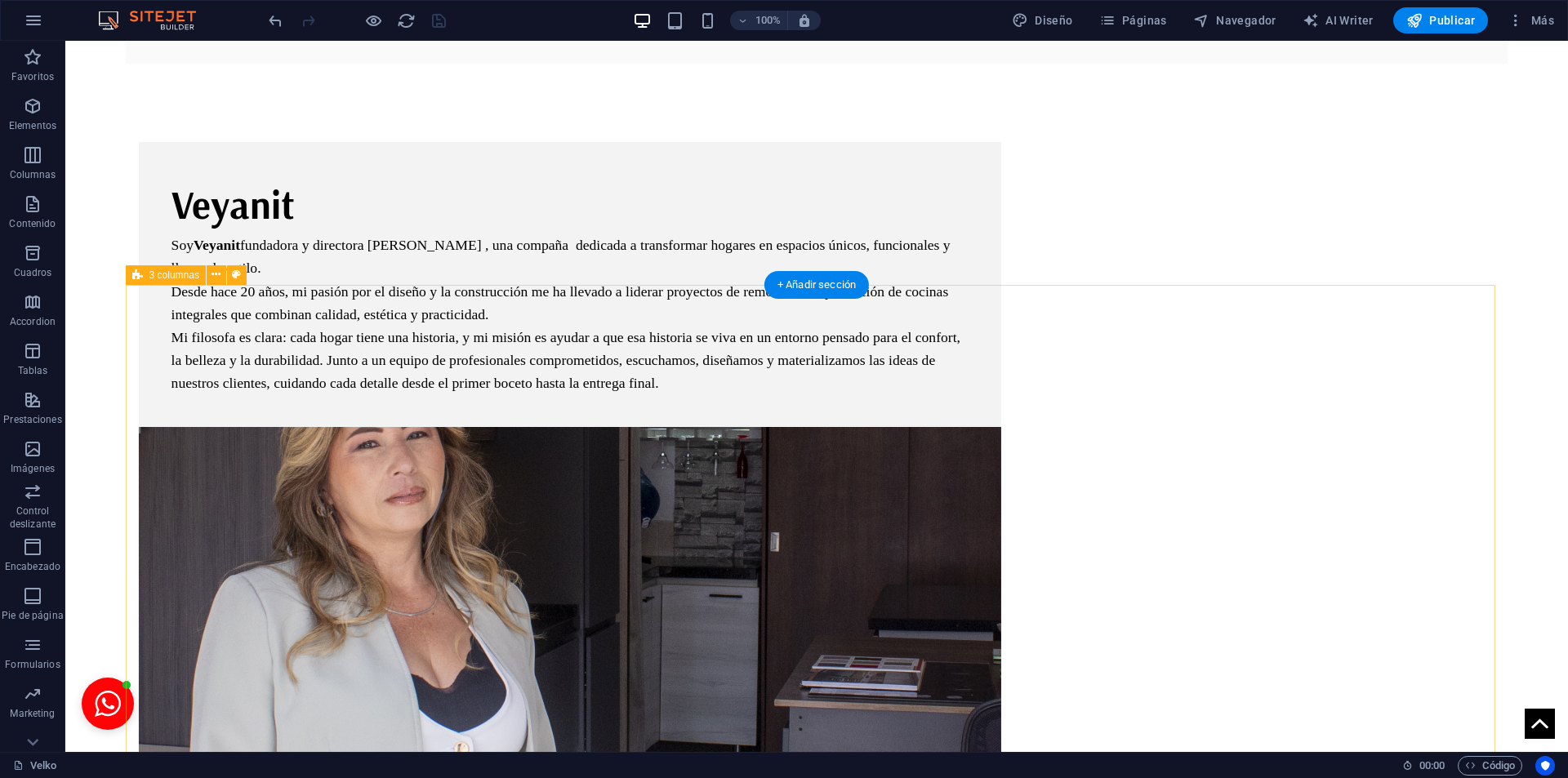
scroll to position [2742, 0]
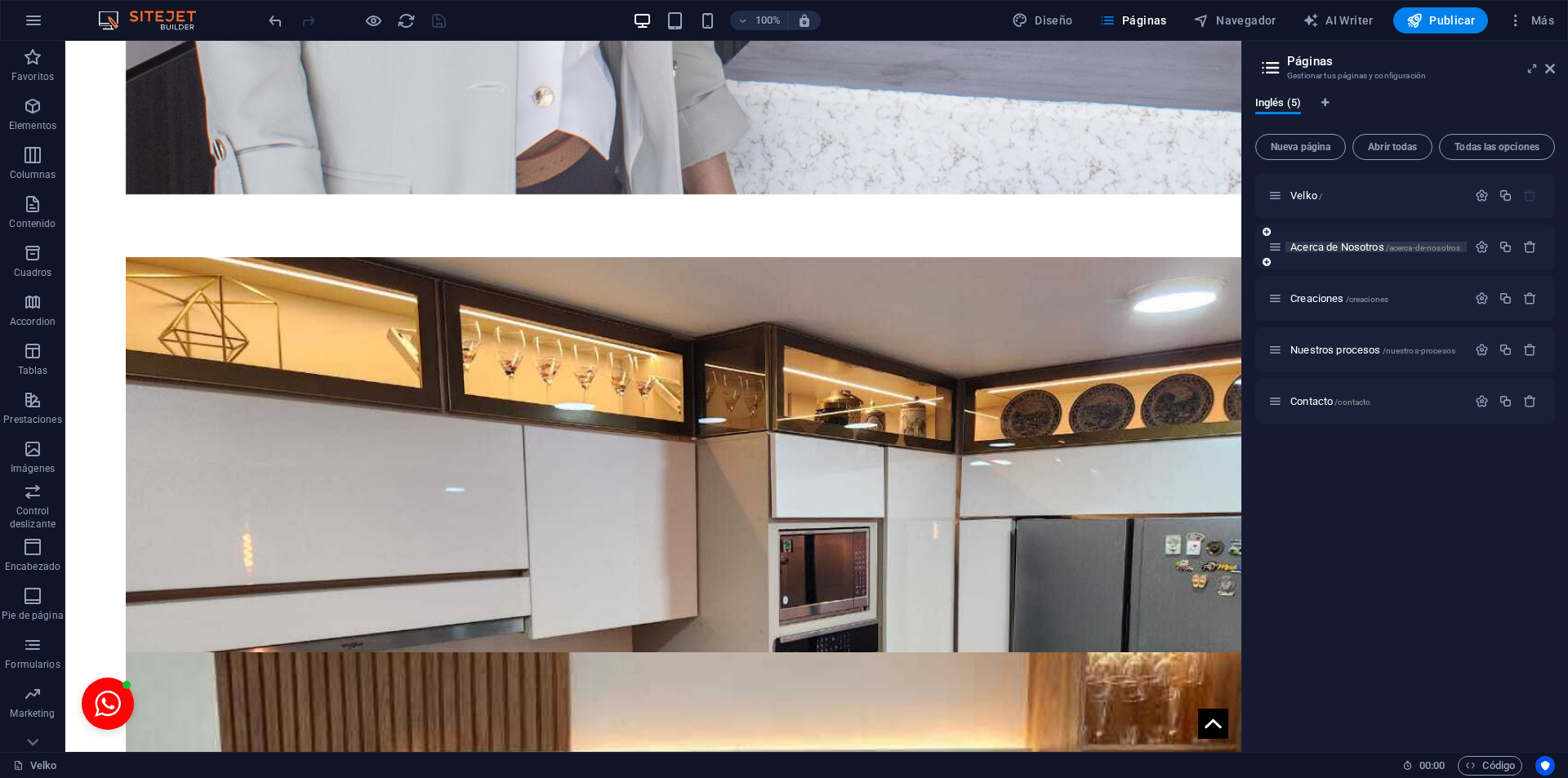
click at [1344, 249] on span "Acerca de Nosotros /acerca-de-nosotros" at bounding box center [1375, 247] width 170 height 12
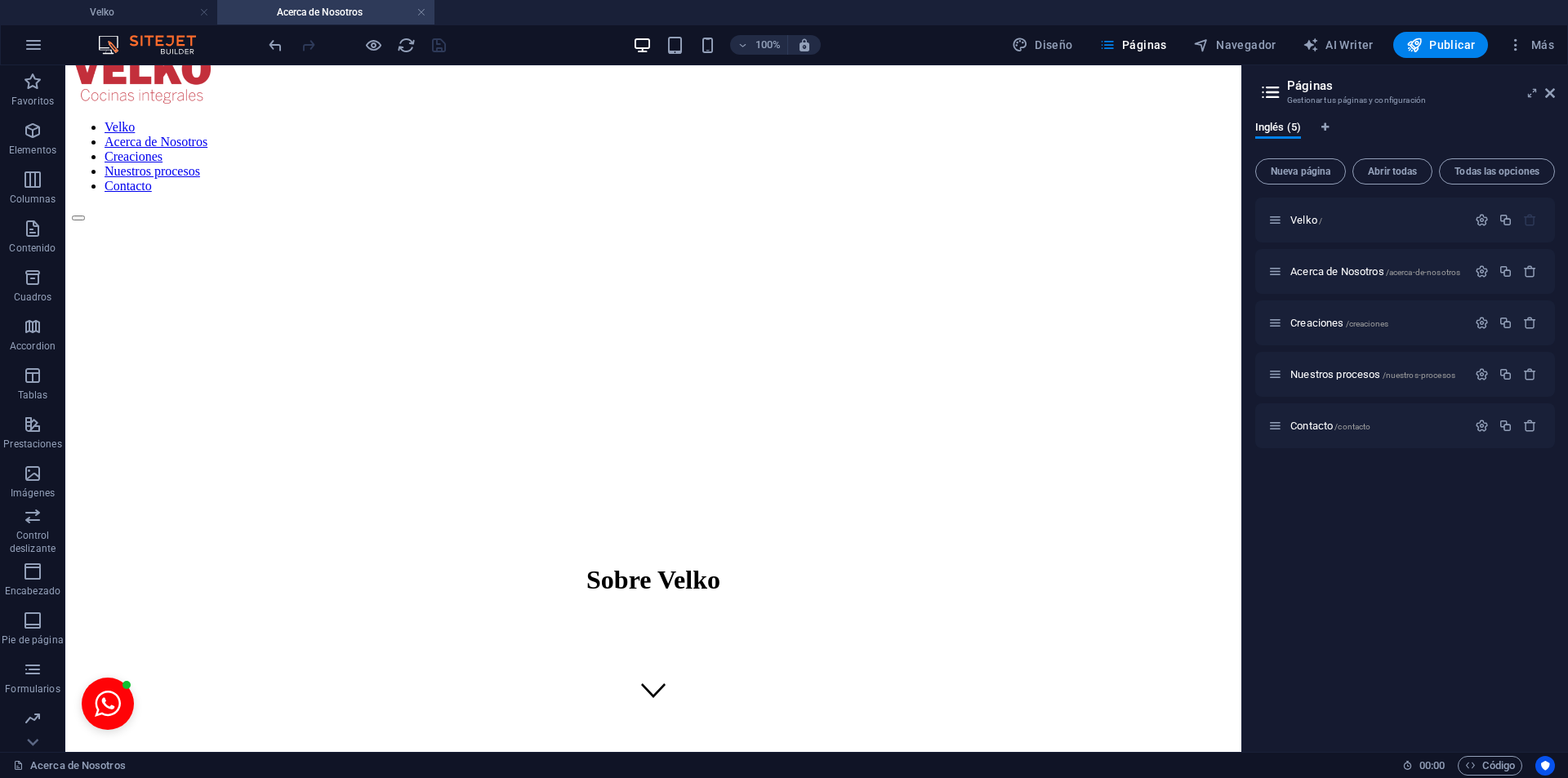
scroll to position [0, 0]
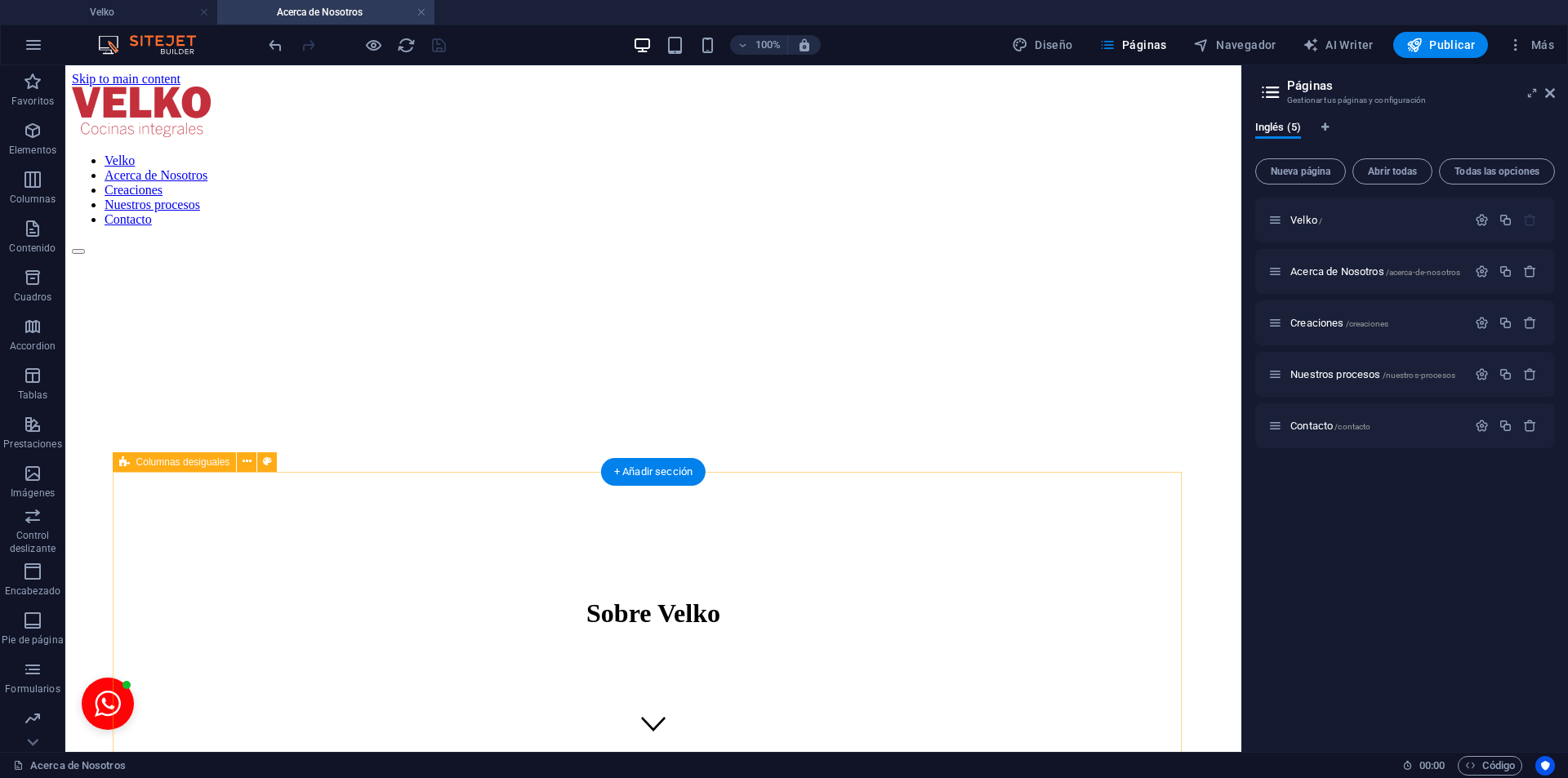
click at [1322, 308] on div "Creaciones /creaciones" at bounding box center [1405, 322] width 299 height 45
click at [1330, 317] on div "Creaciones /creaciones" at bounding box center [1368, 323] width 199 height 19
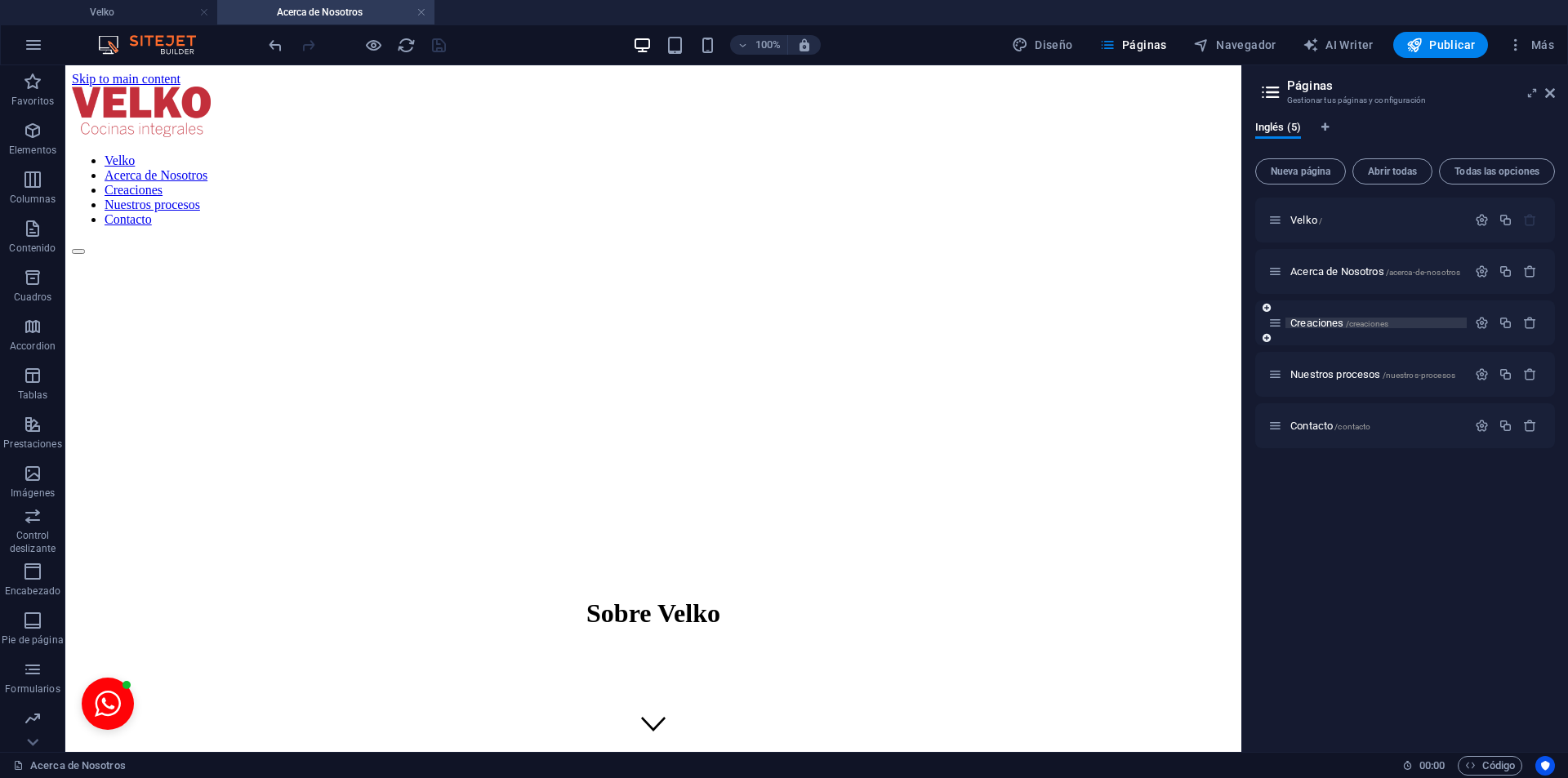
click at [1331, 320] on span "Creaciones /creaciones" at bounding box center [1340, 323] width 98 height 12
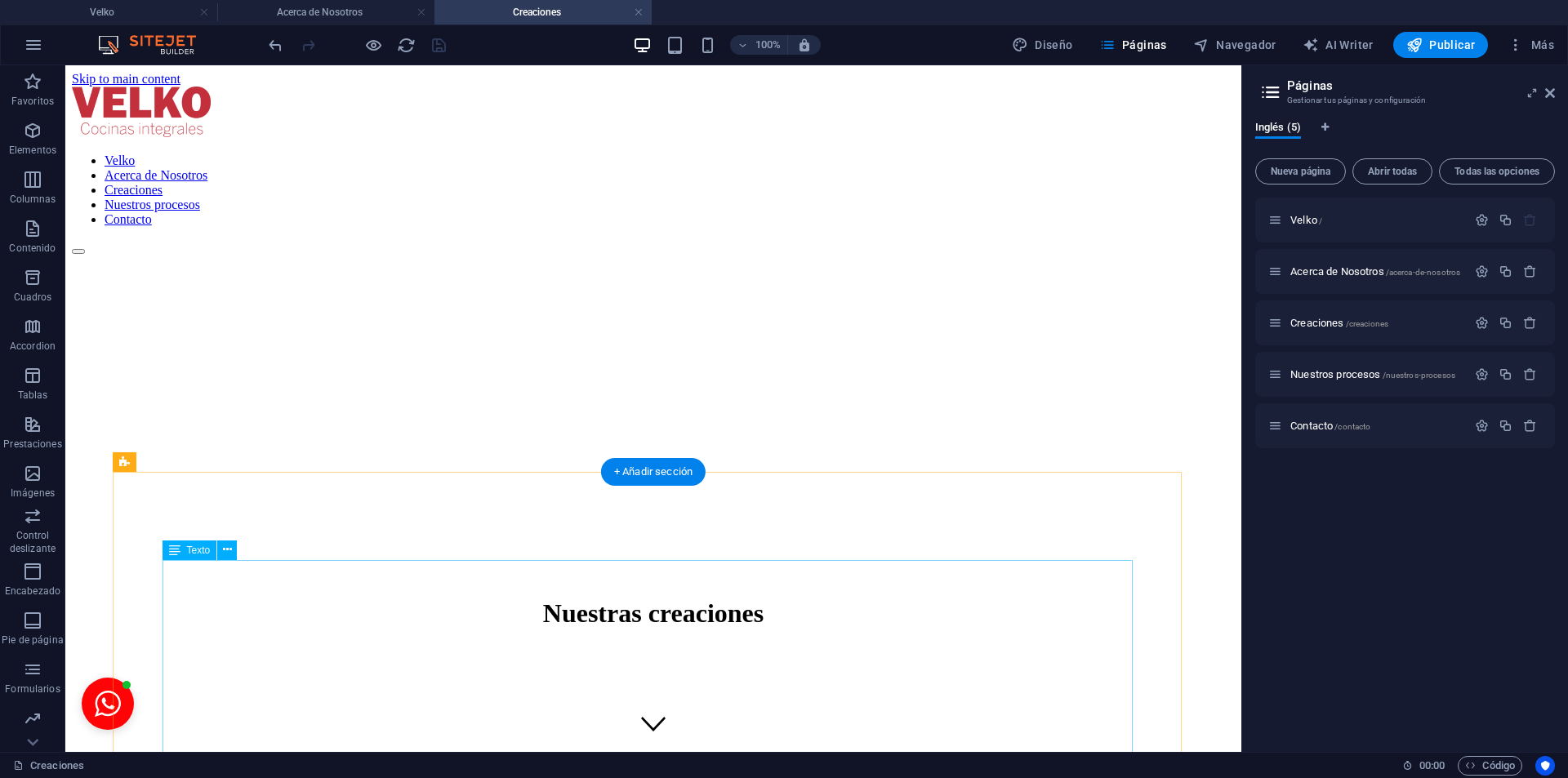
scroll to position [817, 0]
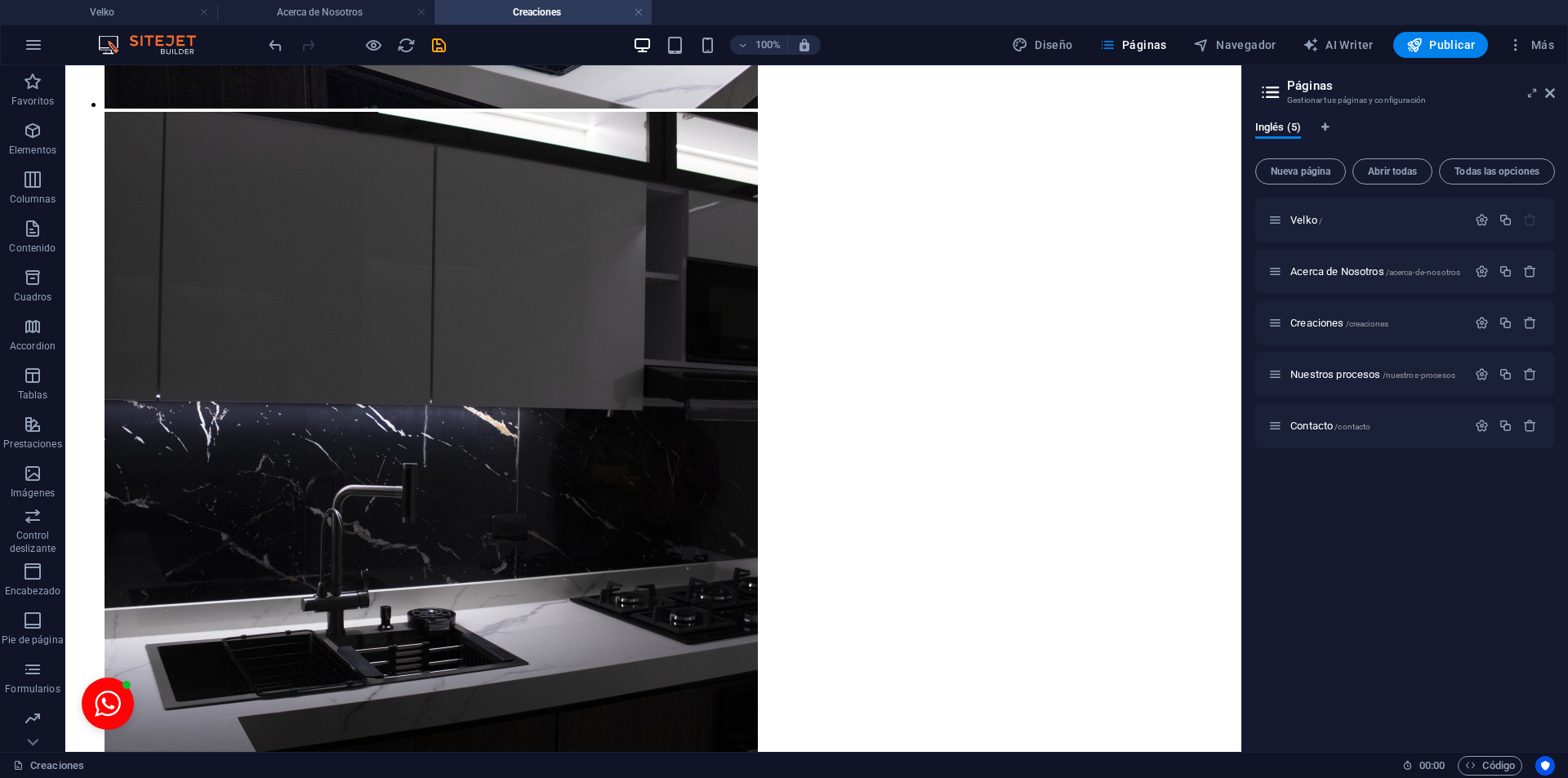
scroll to position [7140, 0]
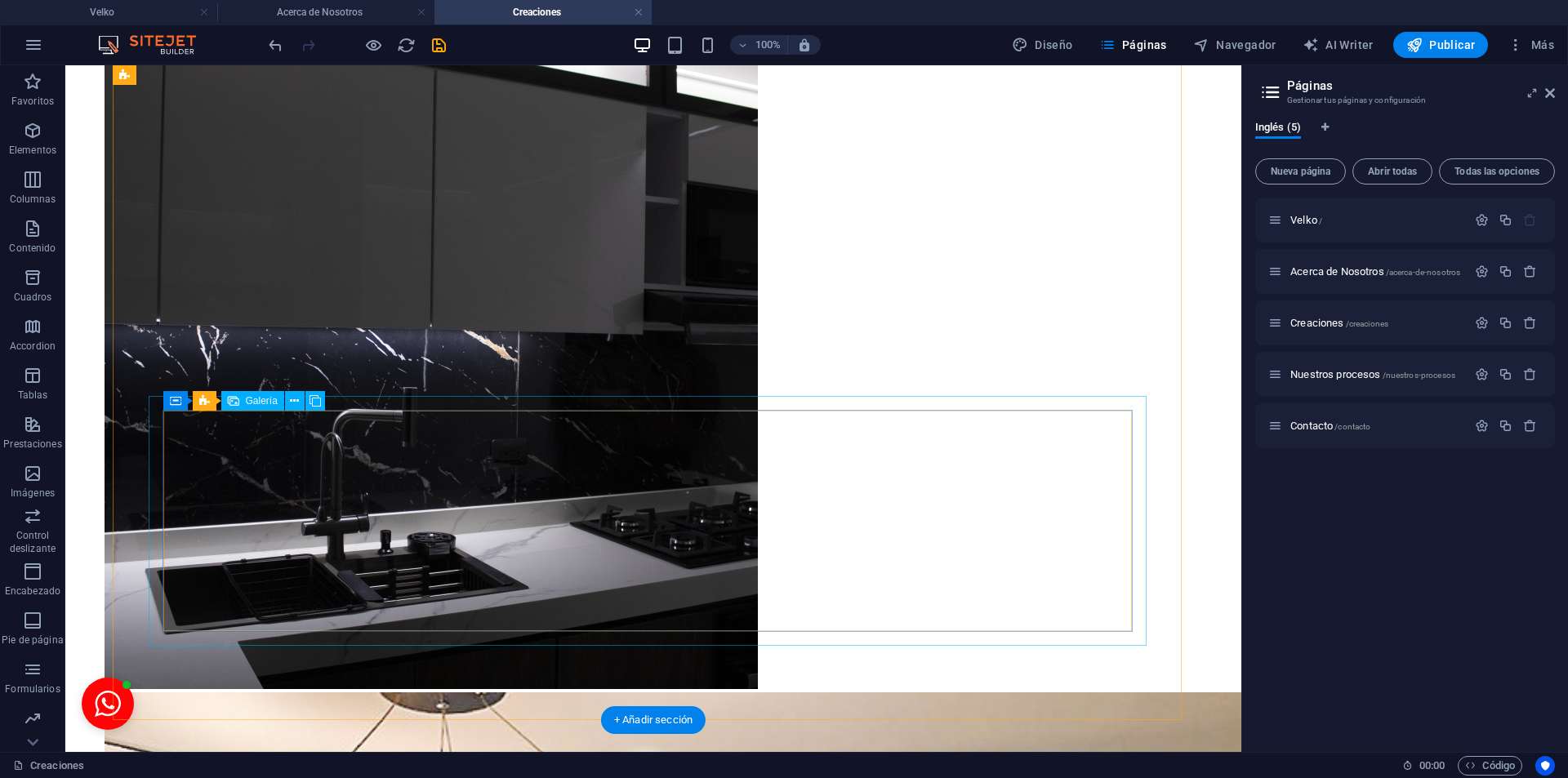
select select "4"
select select "px"
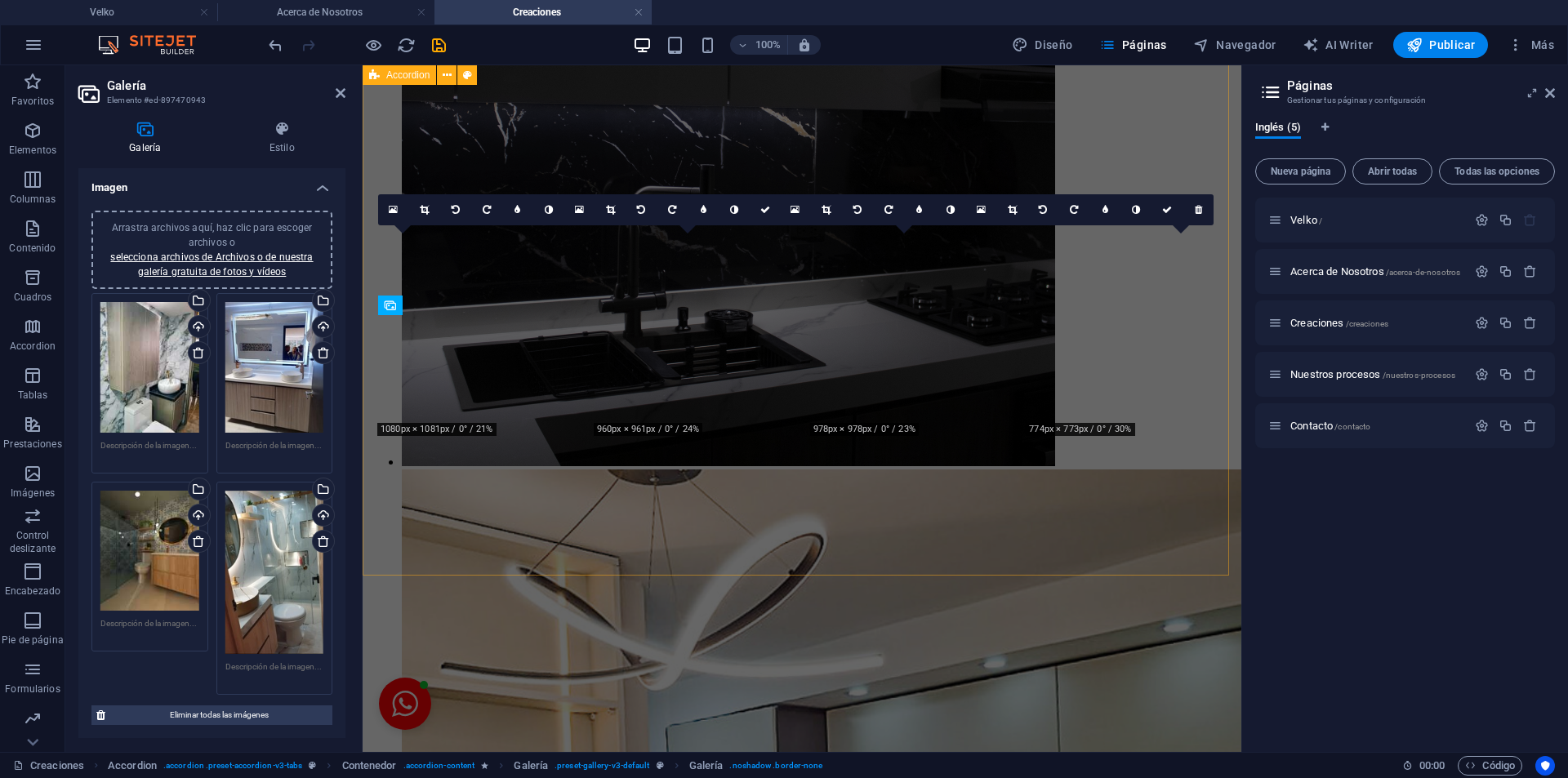
scroll to position [6305, 0]
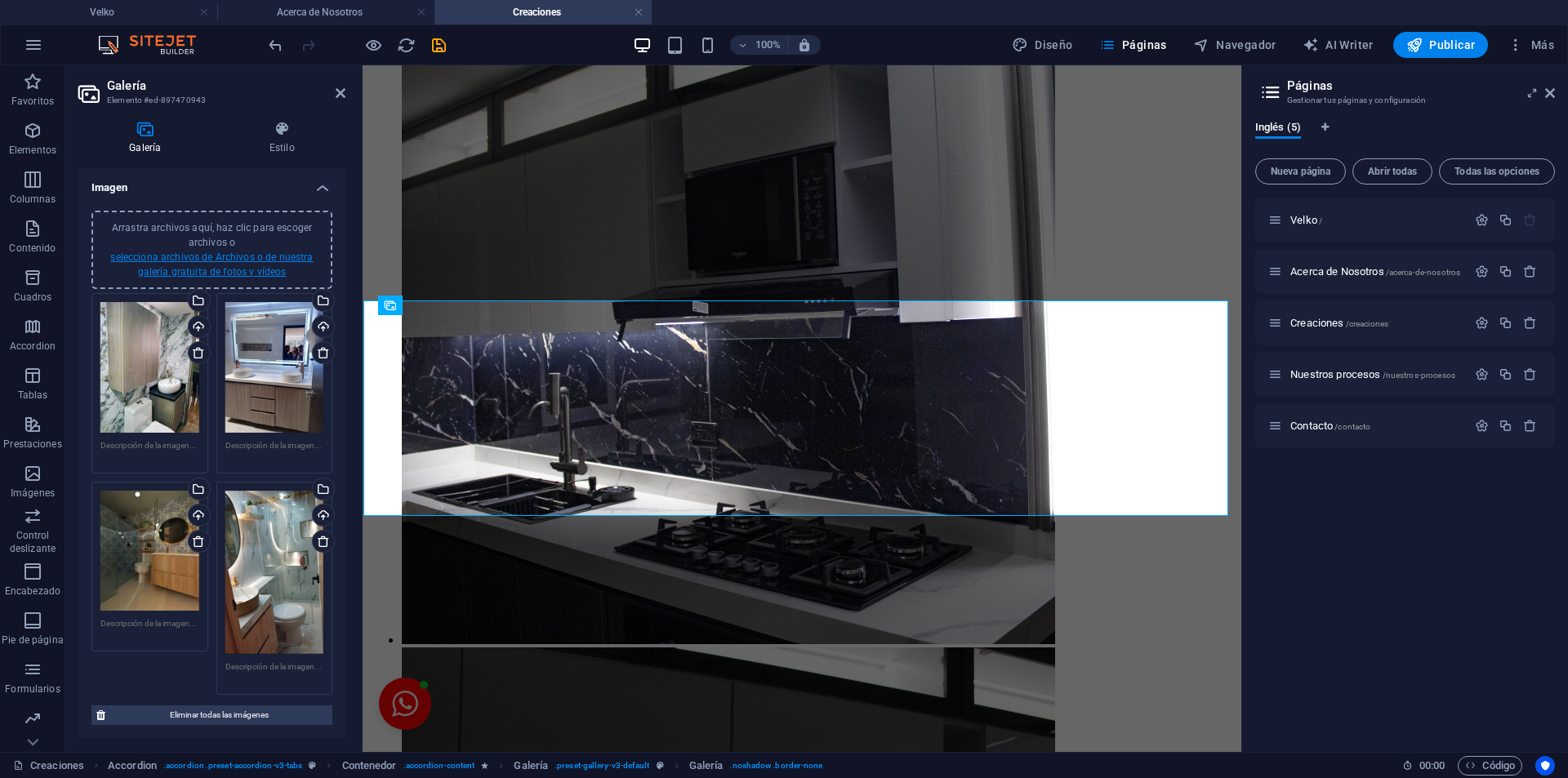
click at [225, 253] on link "selecciona archivos de Archivos o de nuestra galería gratuita de fotos y vídeos" at bounding box center [211, 264] width 203 height 26
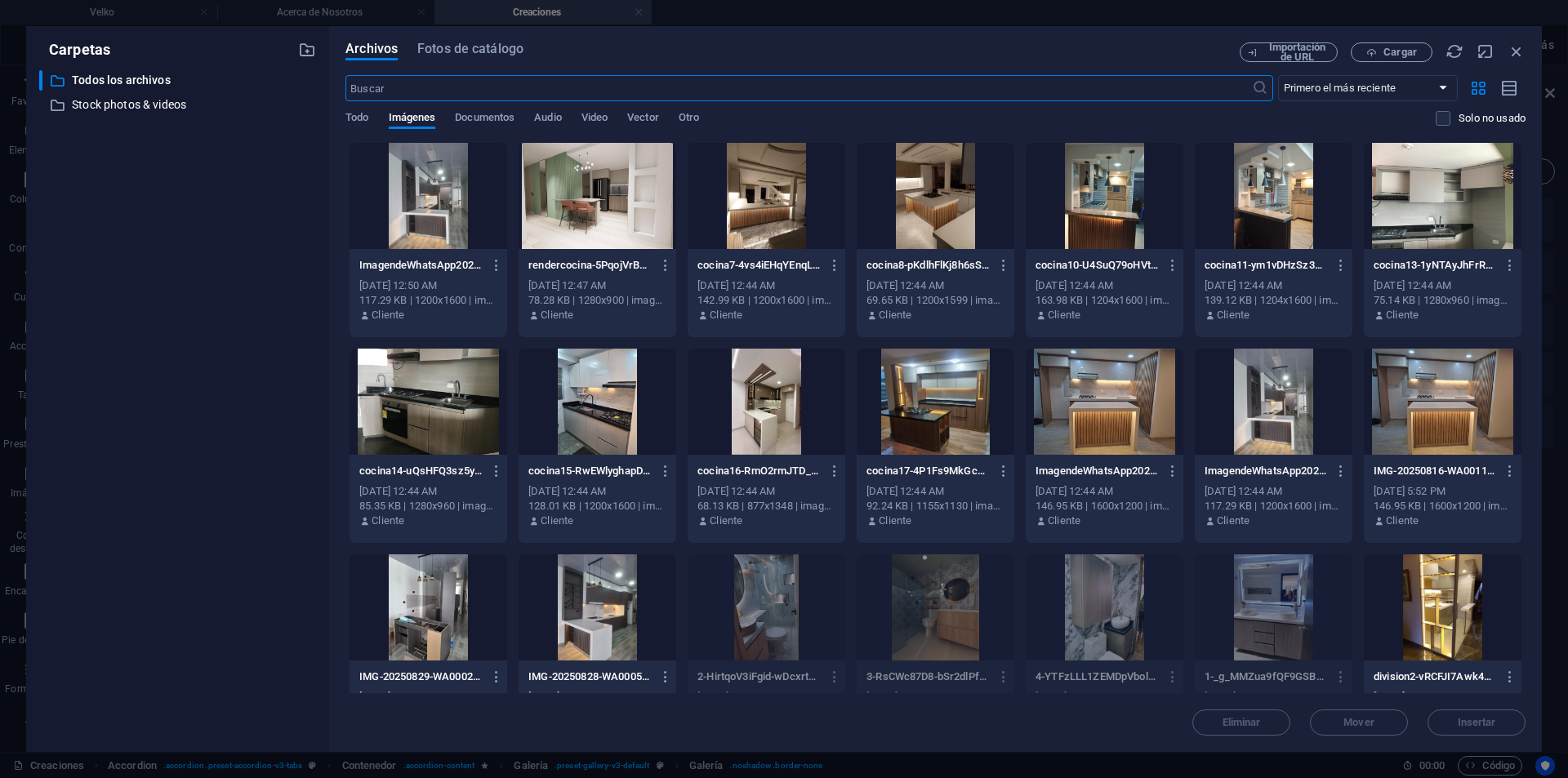
scroll to position [8910, 0]
click at [1376, 45] on button "Cargar" at bounding box center [1391, 52] width 82 height 19
drag, startPoint x: 1516, startPoint y: 48, endPoint x: 1292, endPoint y: 267, distance: 313.3
click at [1516, 48] on icon "button" at bounding box center [1516, 51] width 18 height 18
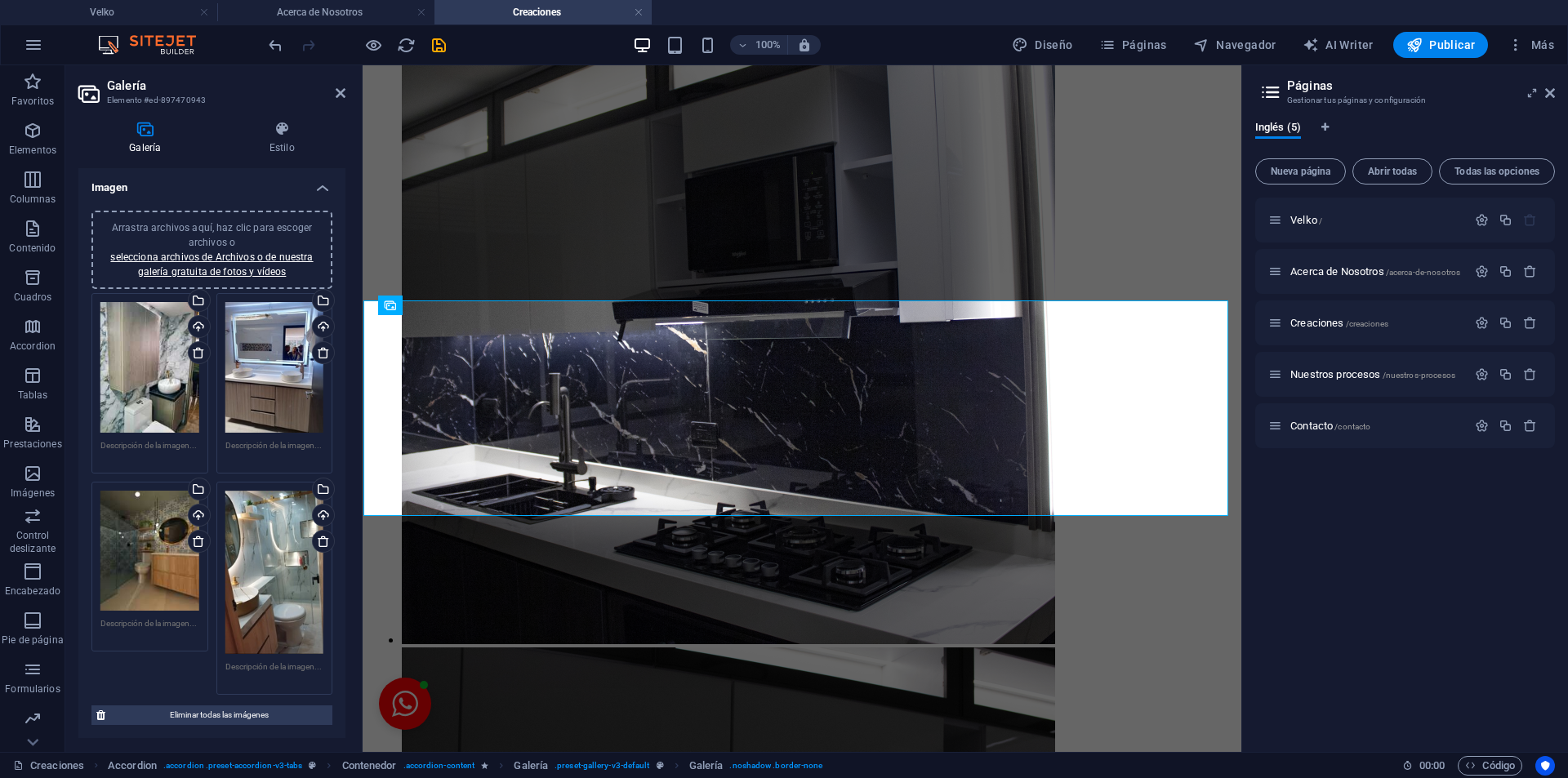
click at [274, 241] on div "Arrastra archivos aquí, haz clic para escoger archivos o selecciona archivos de…" at bounding box center [212, 250] width 222 height 59
click at [222, 252] on link "selecciona archivos de Archivos o de nuestra galería gratuita de fotos y vídeos" at bounding box center [211, 264] width 203 height 26
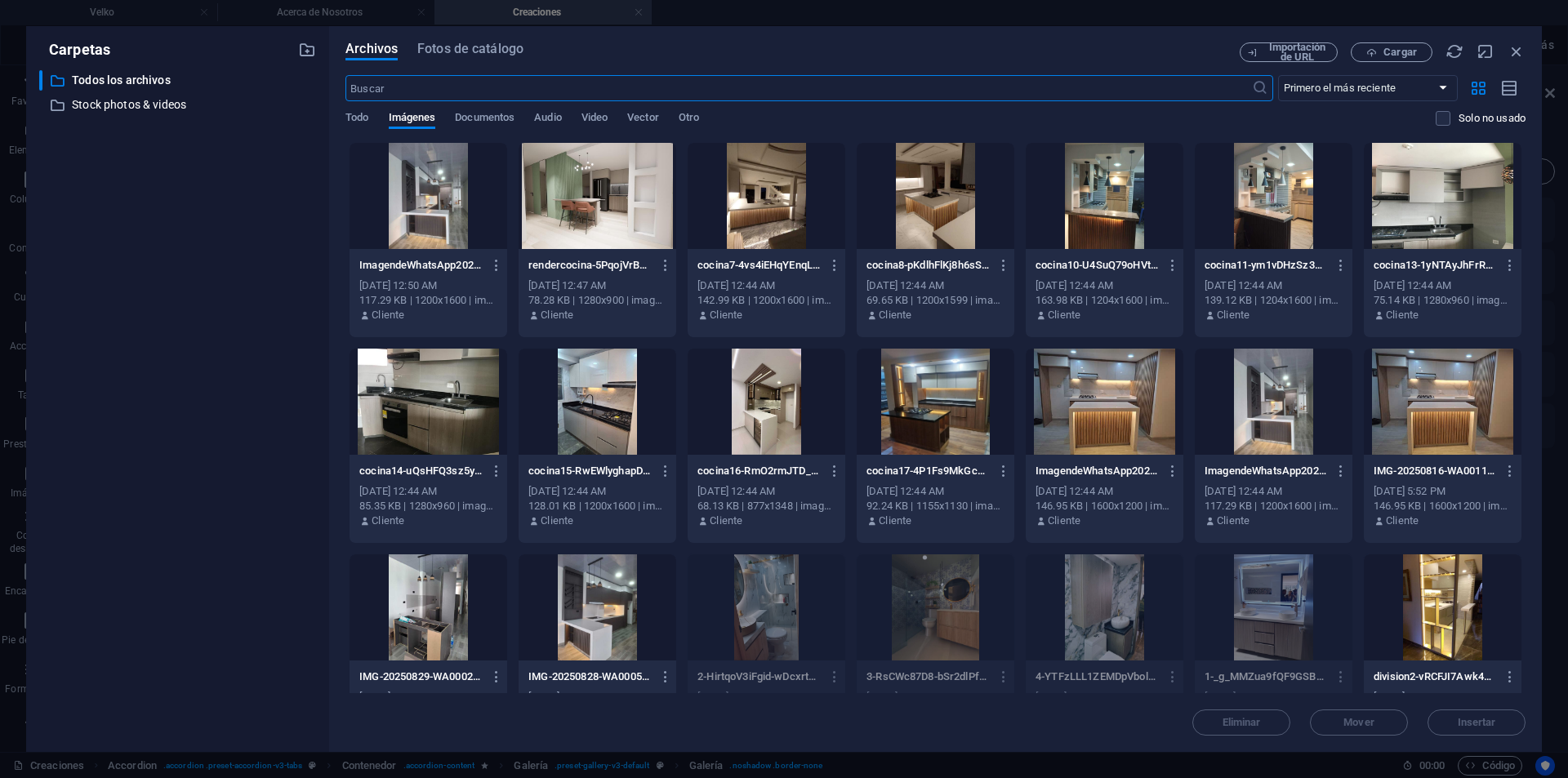
scroll to position [8910, 0]
click at [1401, 53] on span "Cargar" at bounding box center [1401, 52] width 34 height 10
select select "4"
select select "px"
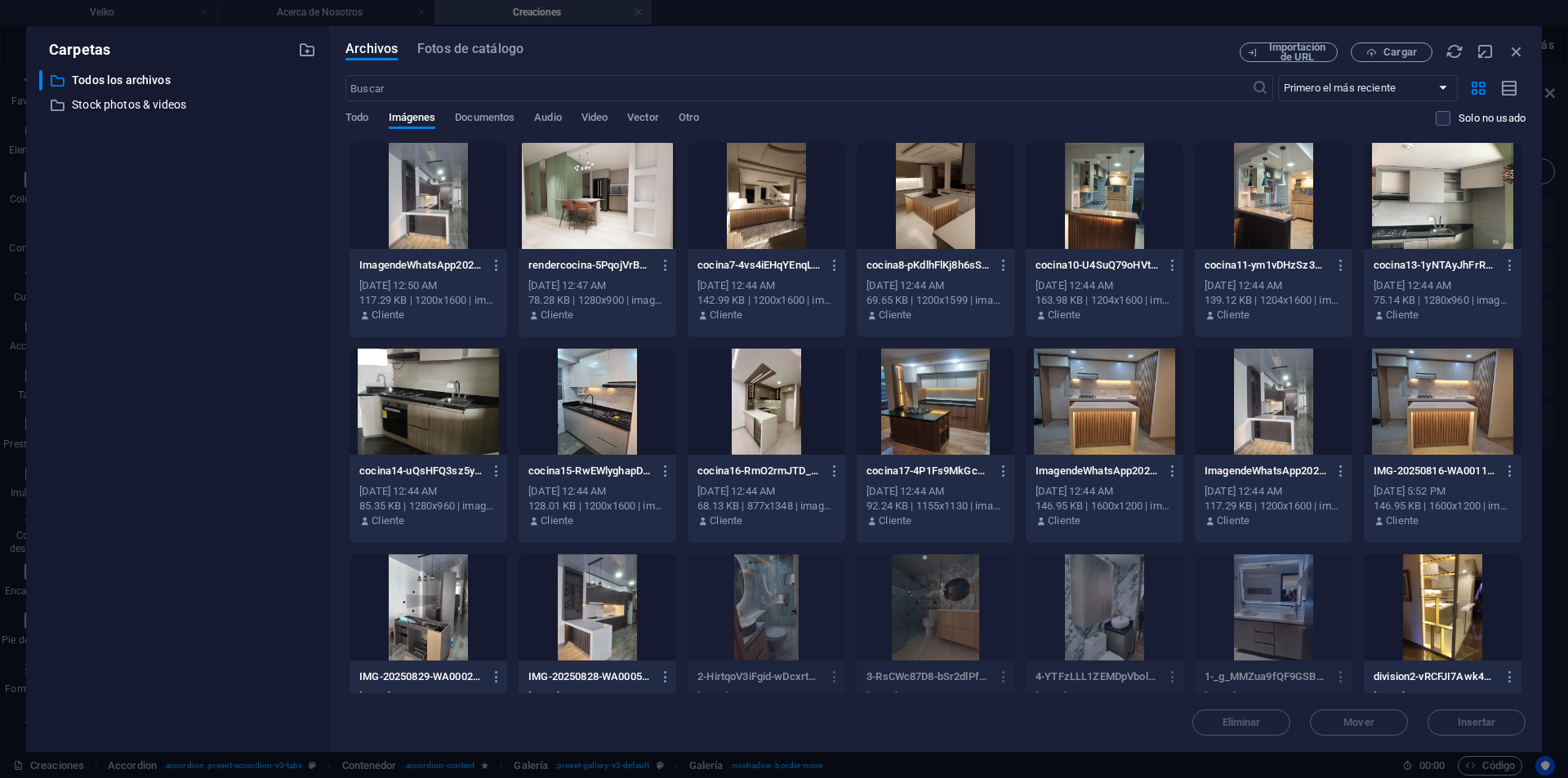
drag, startPoint x: 1513, startPoint y: 51, endPoint x: 1512, endPoint y: 68, distance: 17.0
click at [1512, 68] on div "Archivos Fotos de catálogo Importación de URL Cargar ​ Primero el más reciente …" at bounding box center [936, 389] width 1181 height 693
click at [1516, 59] on icon "button" at bounding box center [1516, 51] width 18 height 18
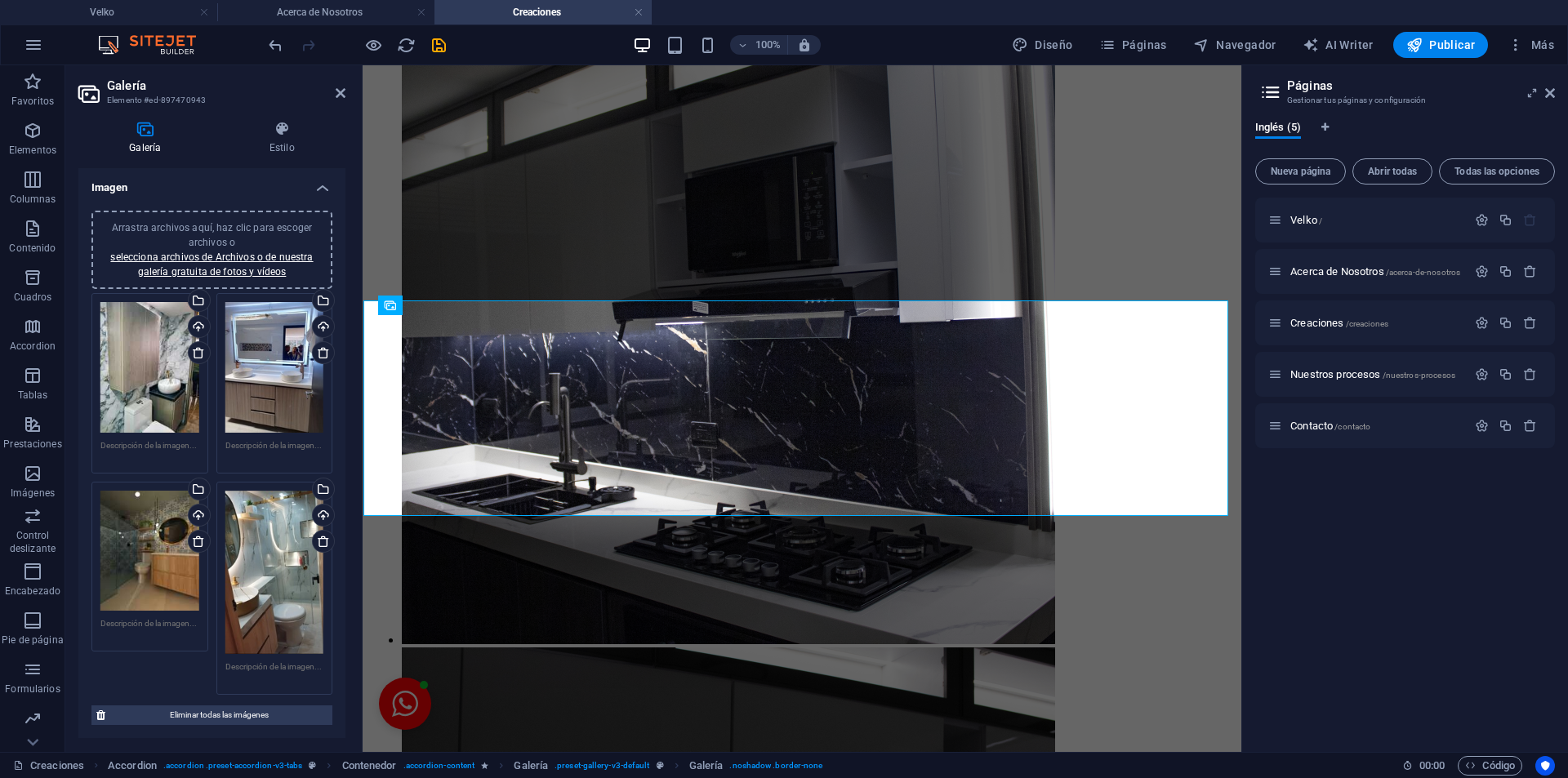
click at [150, 249] on div "Arrastra archivos aquí, haz clic para escoger archivos o selecciona archivos de…" at bounding box center [212, 250] width 222 height 59
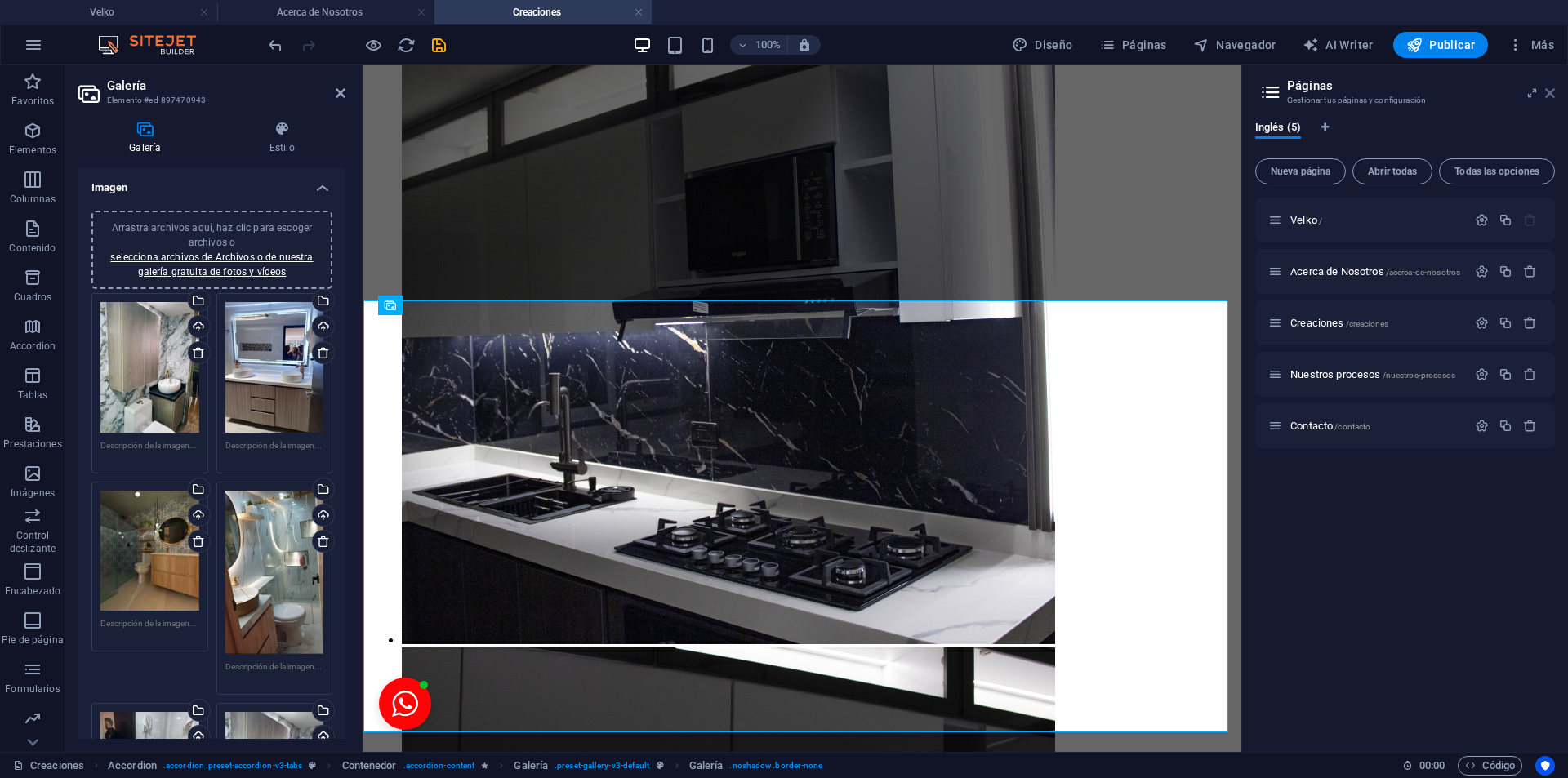
drag, startPoint x: 1547, startPoint y: 90, endPoint x: 1184, endPoint y: 25, distance: 368.8
click at [1547, 90] on icon at bounding box center [1550, 92] width 10 height 13
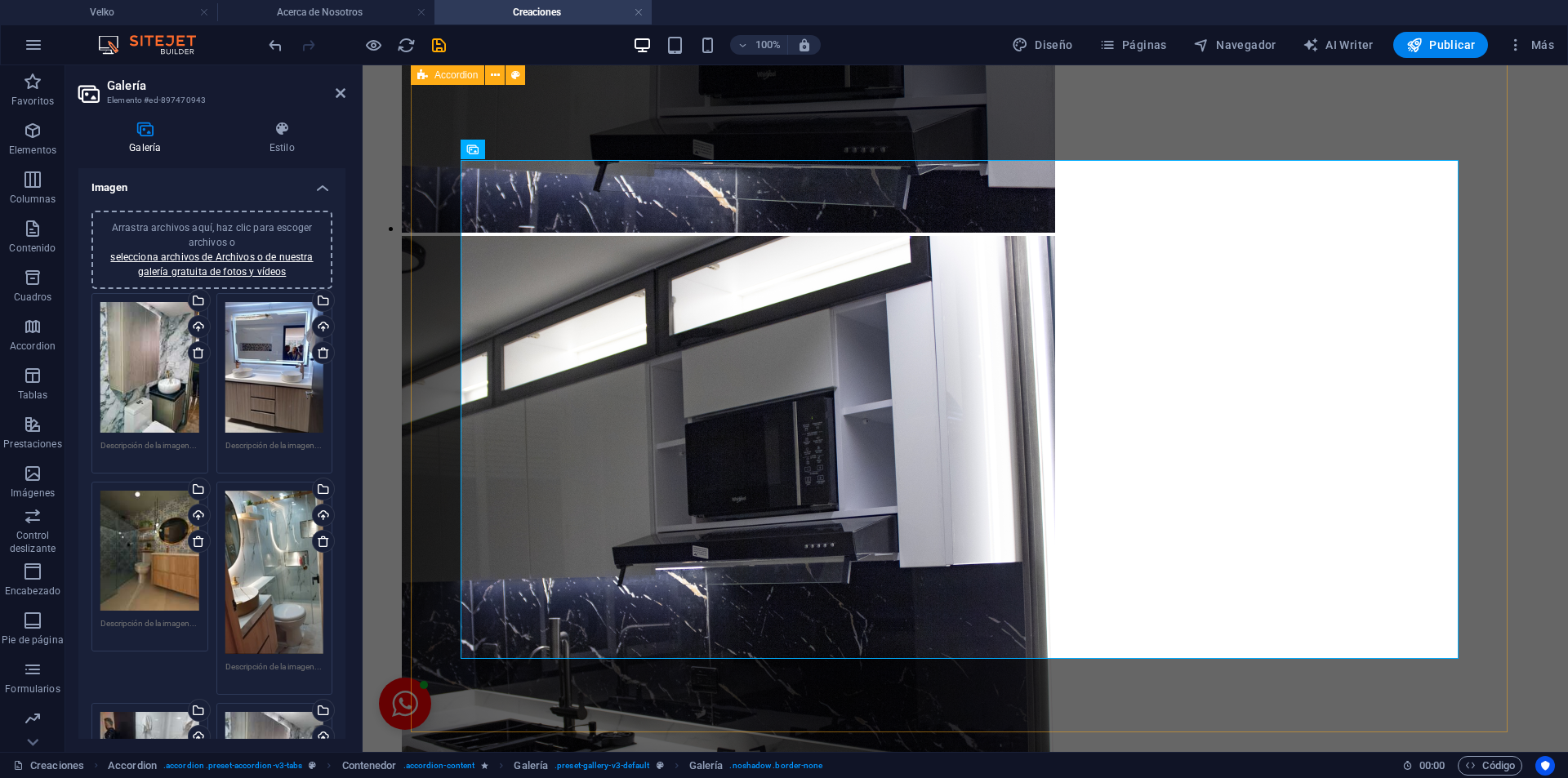
scroll to position [7377, 0]
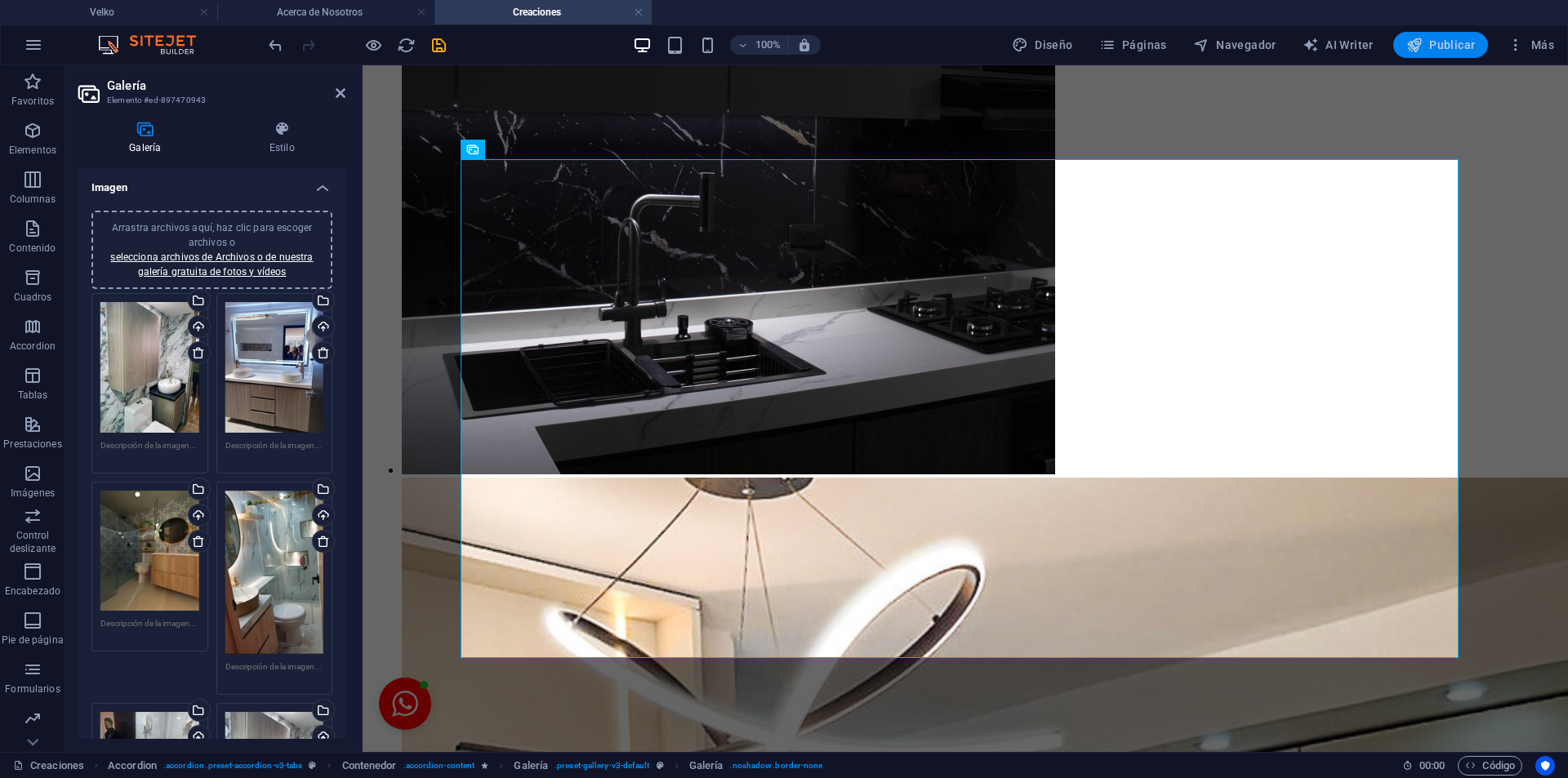
click at [1438, 34] on button "Publicar" at bounding box center [1441, 45] width 96 height 26
